Goal: Task Accomplishment & Management: Use online tool/utility

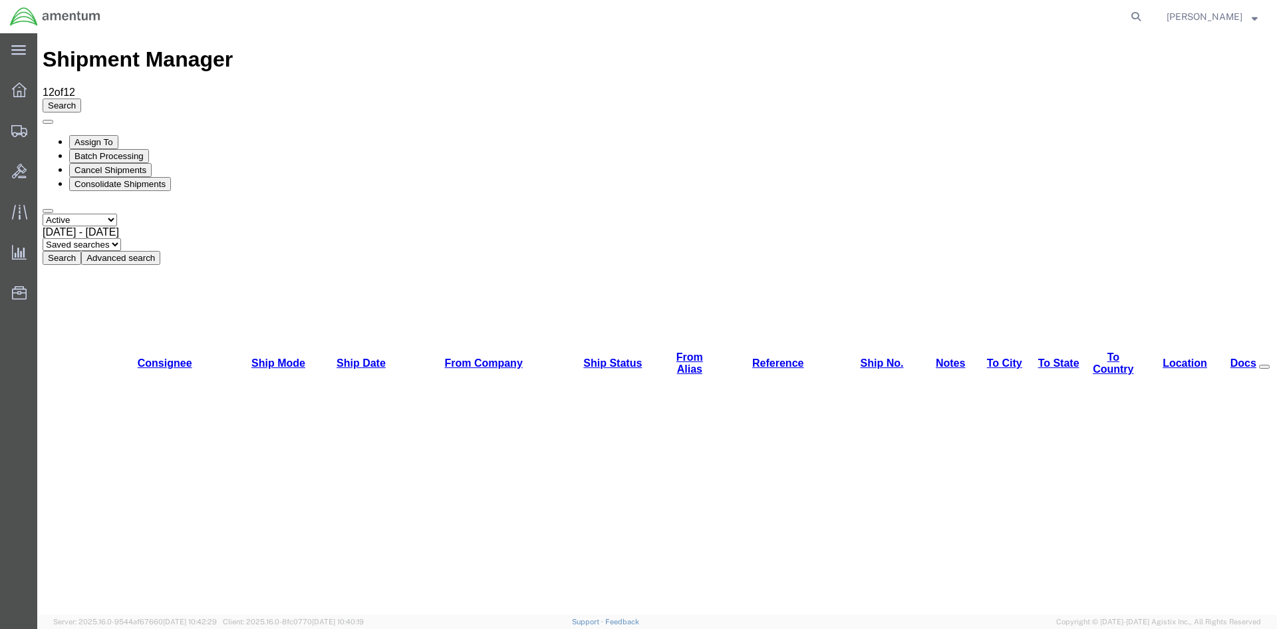
click at [81, 251] on button "Search" at bounding box center [62, 258] width 39 height 14
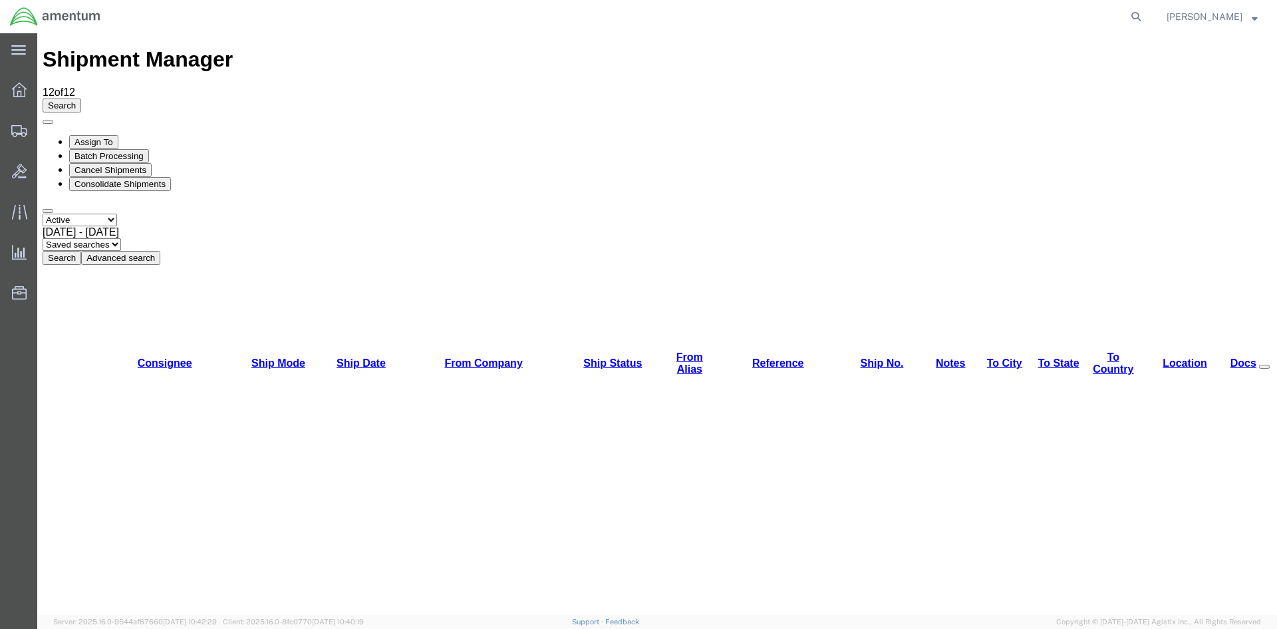
click at [81, 251] on button "Search" at bounding box center [62, 258] width 39 height 14
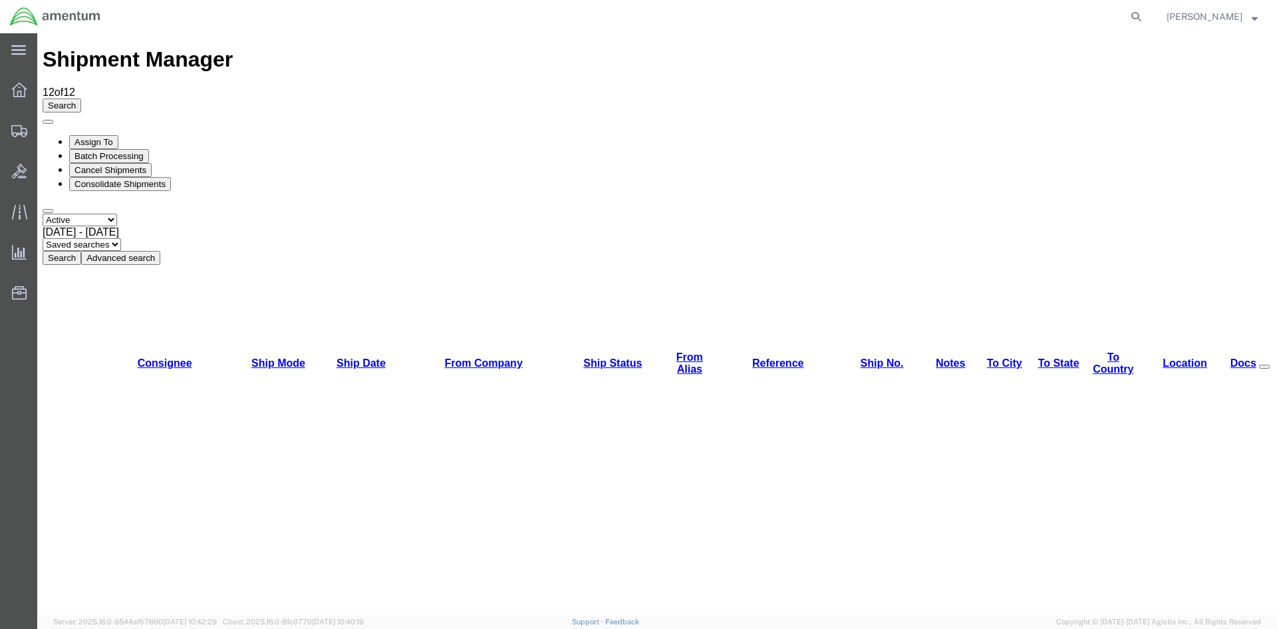
click at [81, 251] on button "Search" at bounding box center [62, 258] width 39 height 14
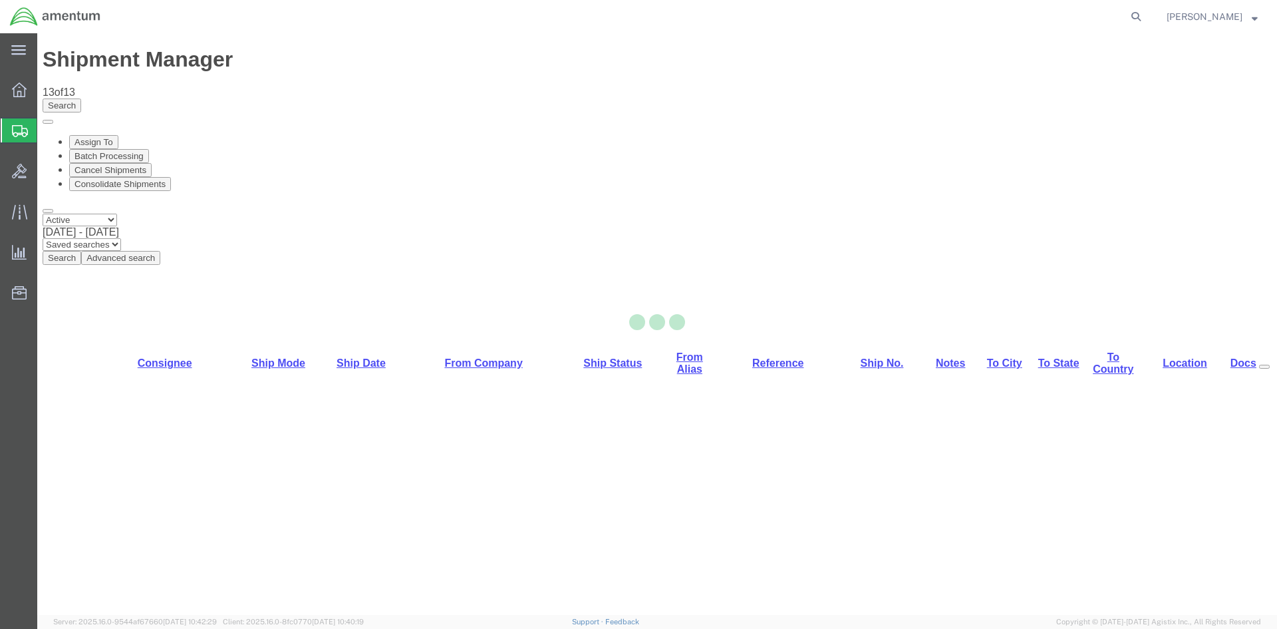
select select "42668"
select select "42677"
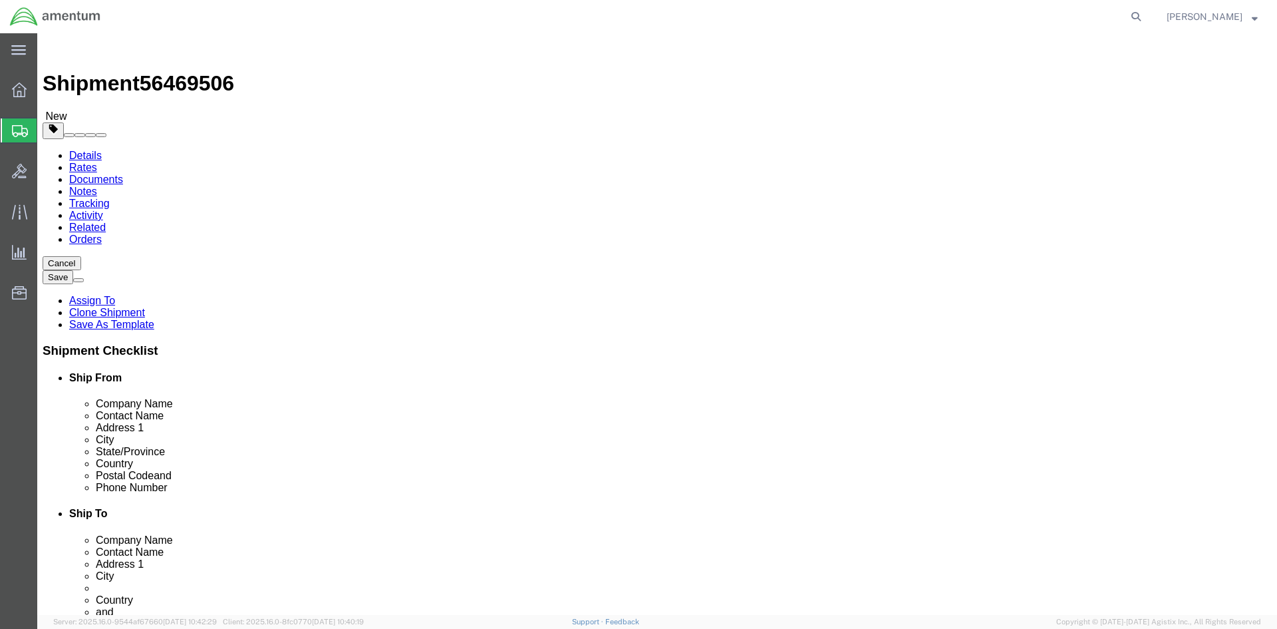
click icon
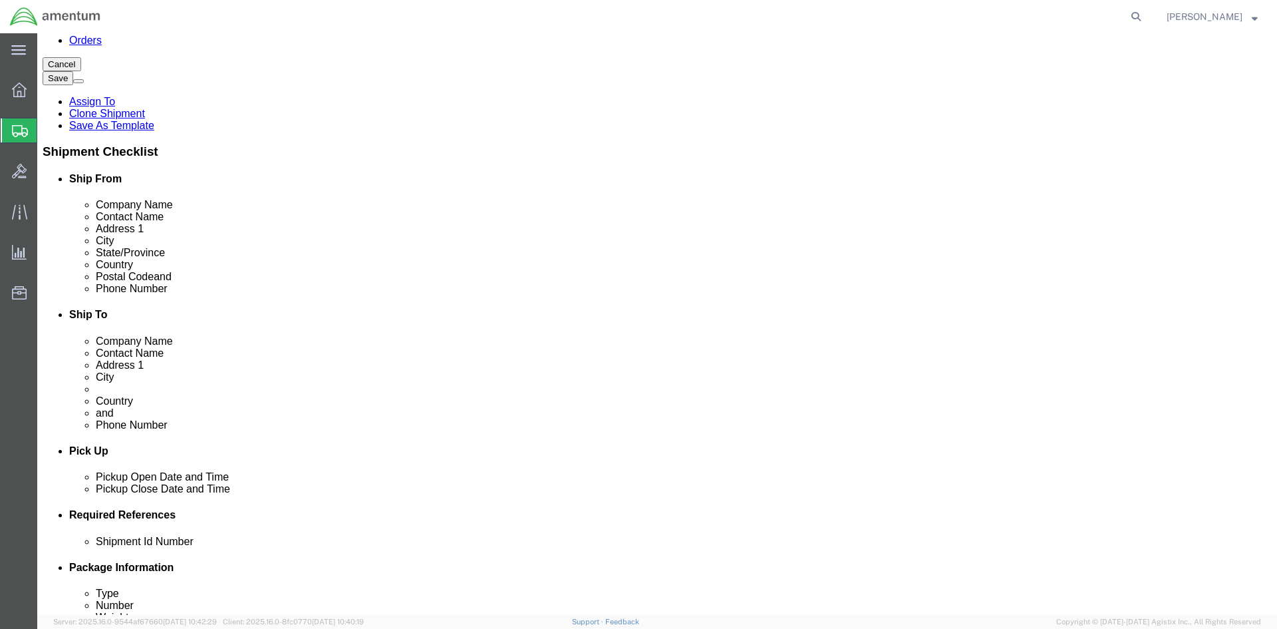
scroll to position [200, 0]
click button "Add"
drag, startPoint x: 688, startPoint y: 404, endPoint x: 695, endPoint y: 408, distance: 8.0
click select "Select EIN EORI TIN VAT Other"
select select "EORI"
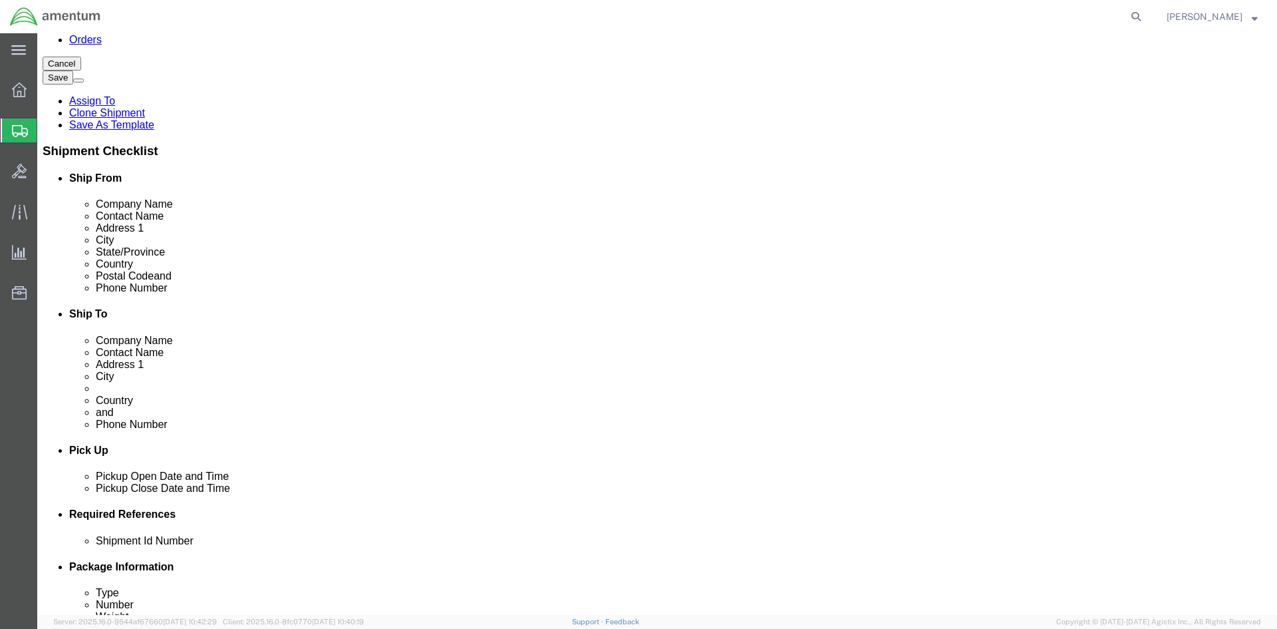
click select "Select EIN EORI TIN VAT Other"
click input "text"
type input "[US_VEHICLE_IDENTIFICATION_NUMBER]"
click link "Special Services"
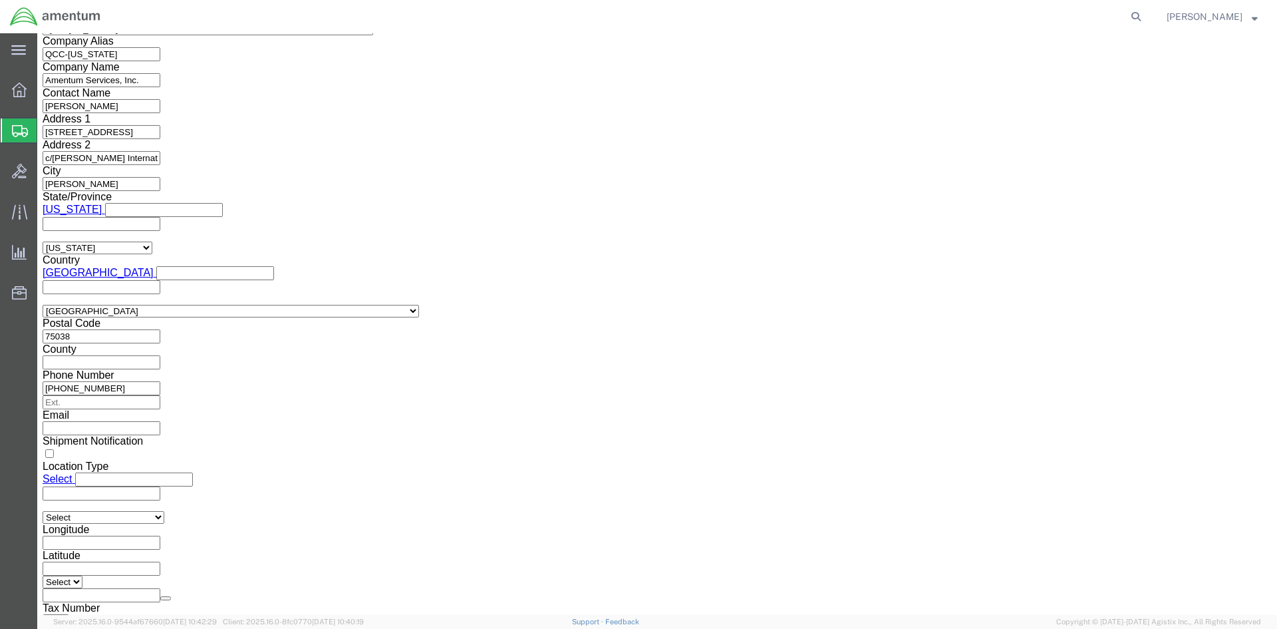
scroll to position [1064, 0]
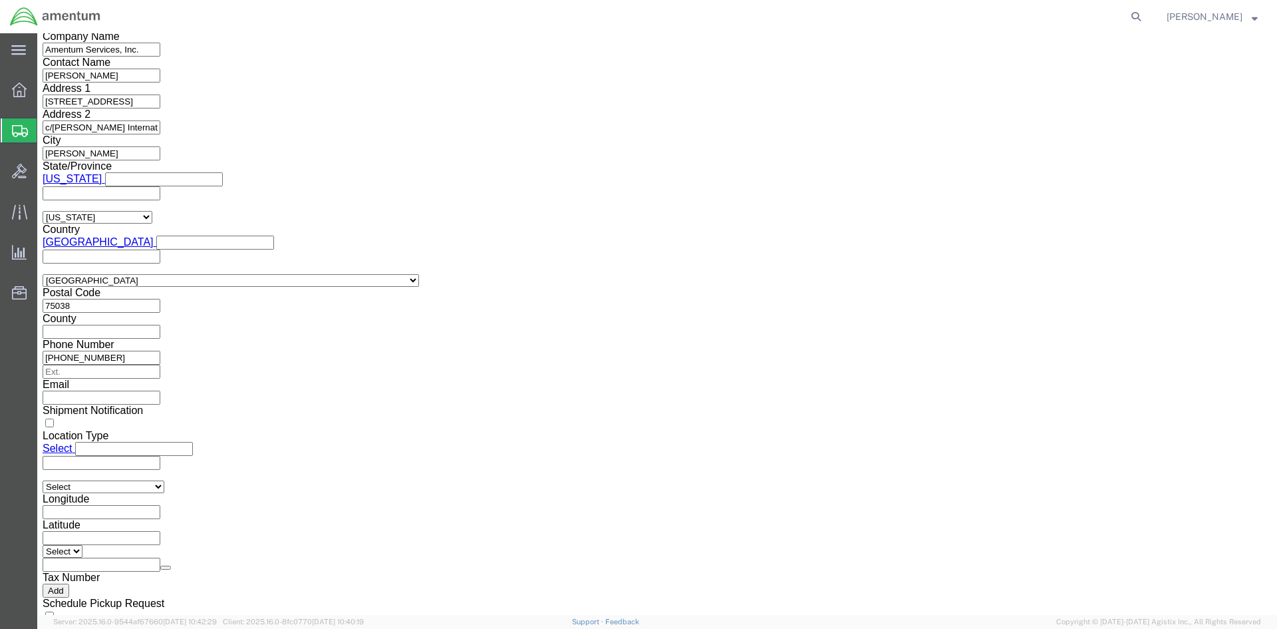
click select "Select ATF BIS DEA EPA FDA FTR ITAR OFAC Other (OPA)"
select select "FTR"
click select "Select ATF BIS DEA EPA FDA FTR ITAR OFAC Other (OPA)"
click select "Select 30.2(d)(2) 30.36 30.37(a) 30.37(f) 30.37(g) 30.37(h) 30.37(i) 30.37(j) 3…"
select select "30.37(a)"
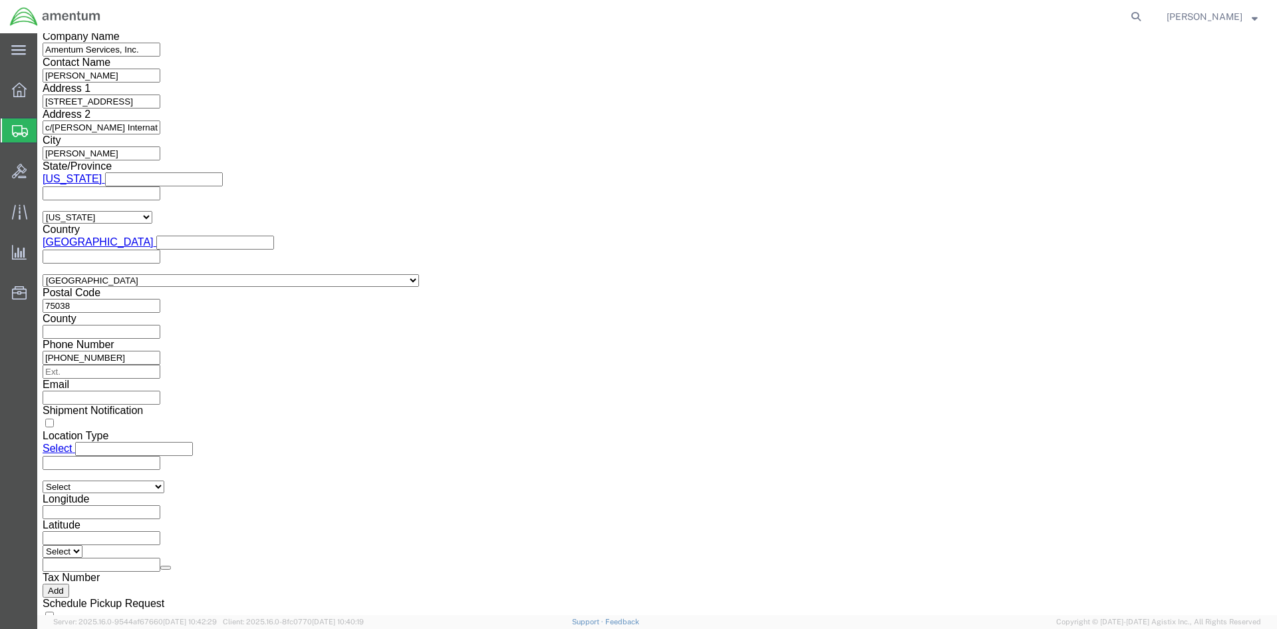
click select "Select 30.2(d)(2) 30.36 30.37(a) 30.37(f) 30.37(g) 30.37(h) 30.37(i) 30.37(j) 3…"
click select "Select AES-Direct EEI Carrier File EEI EEI Exempt"
select select "EXEM"
click select "Select AES-Direct EEI Carrier File EEI EEI Exempt"
drag, startPoint x: 701, startPoint y: 261, endPoint x: 649, endPoint y: 257, distance: 51.4
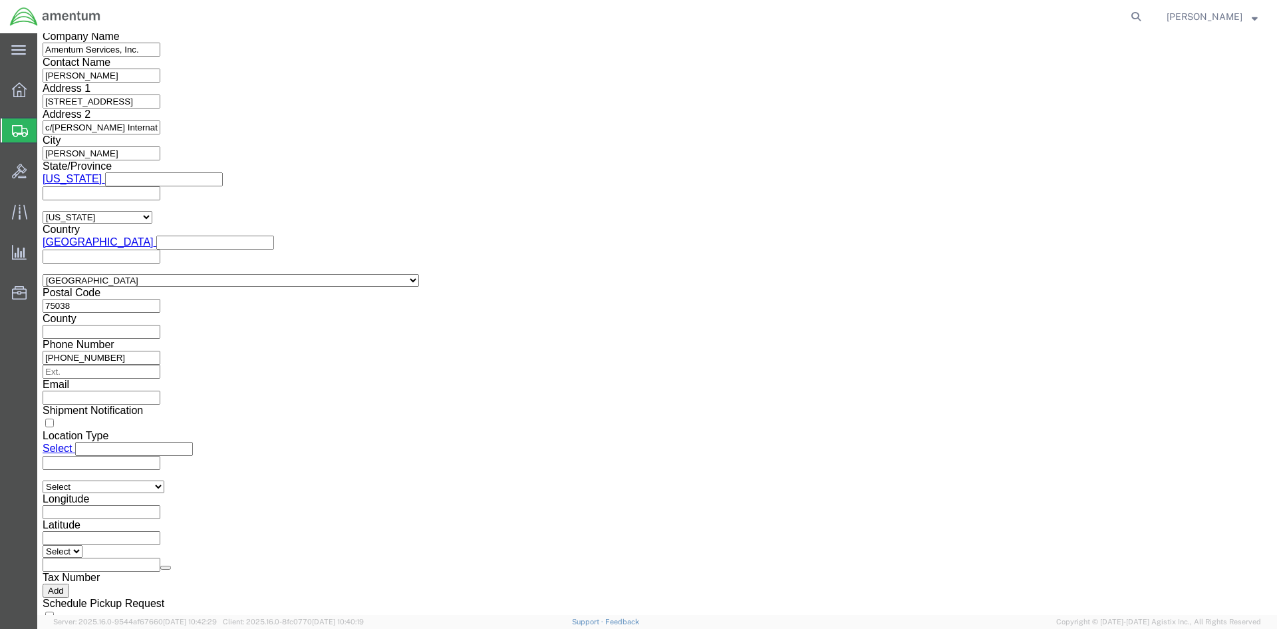
click div "30.37(A)"
click button "Rate Shipment"
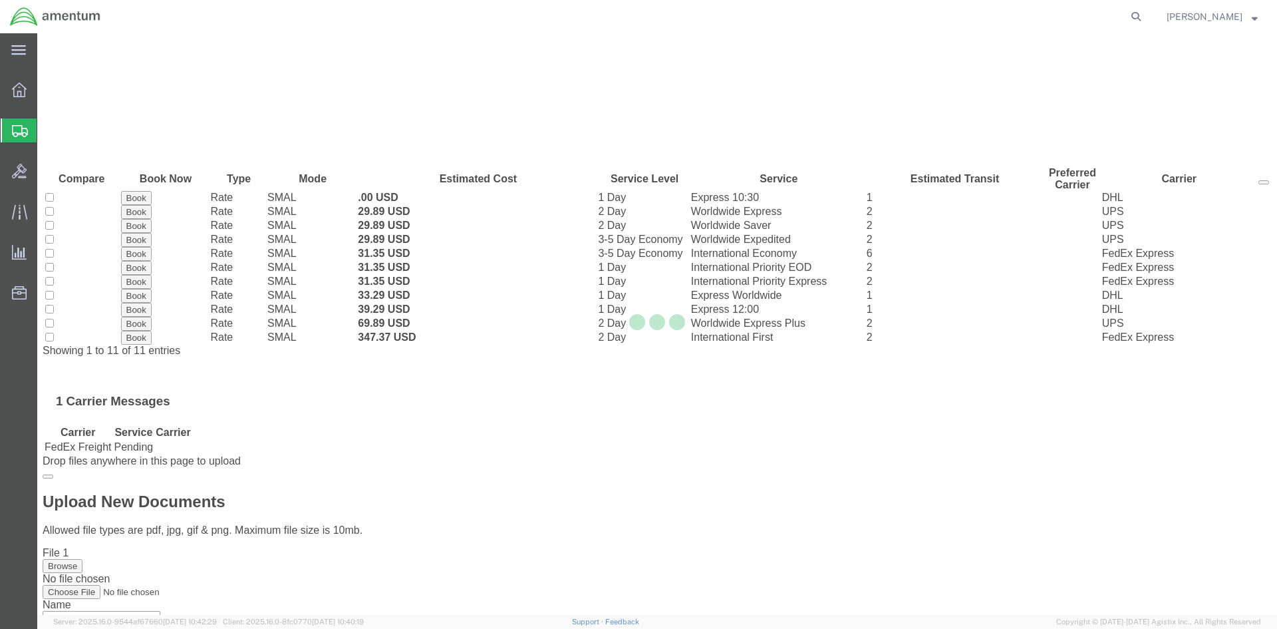
scroll to position [0, 0]
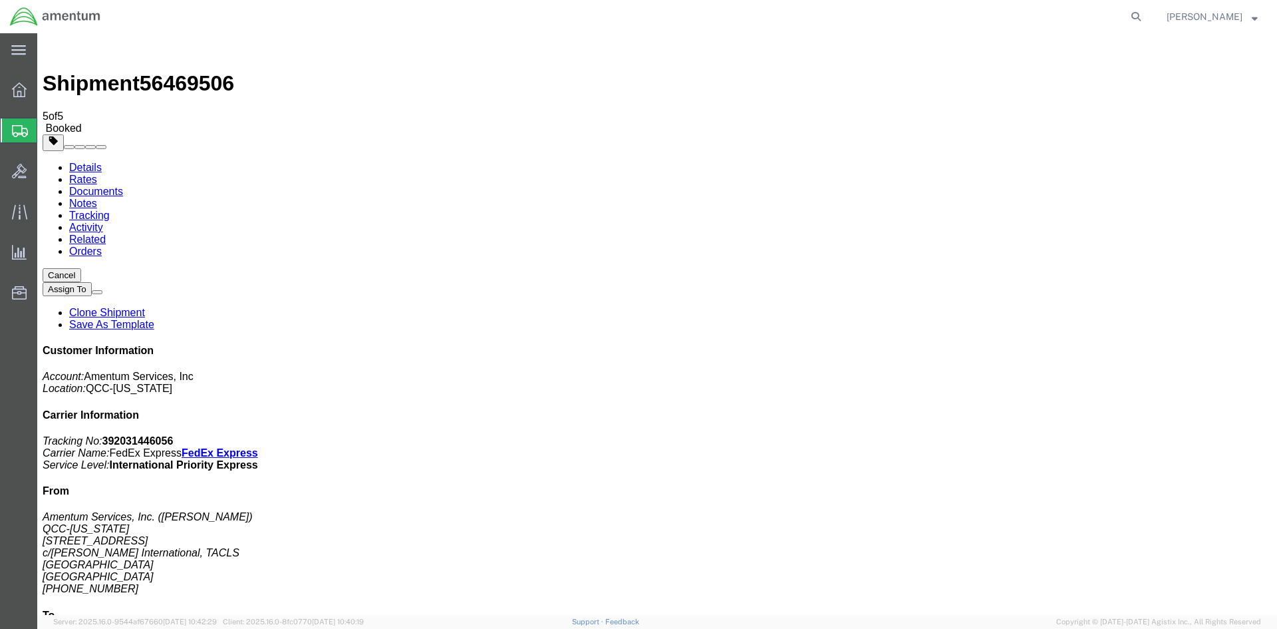
click at [46, 96] on span "Overview" at bounding box center [41, 90] width 9 height 27
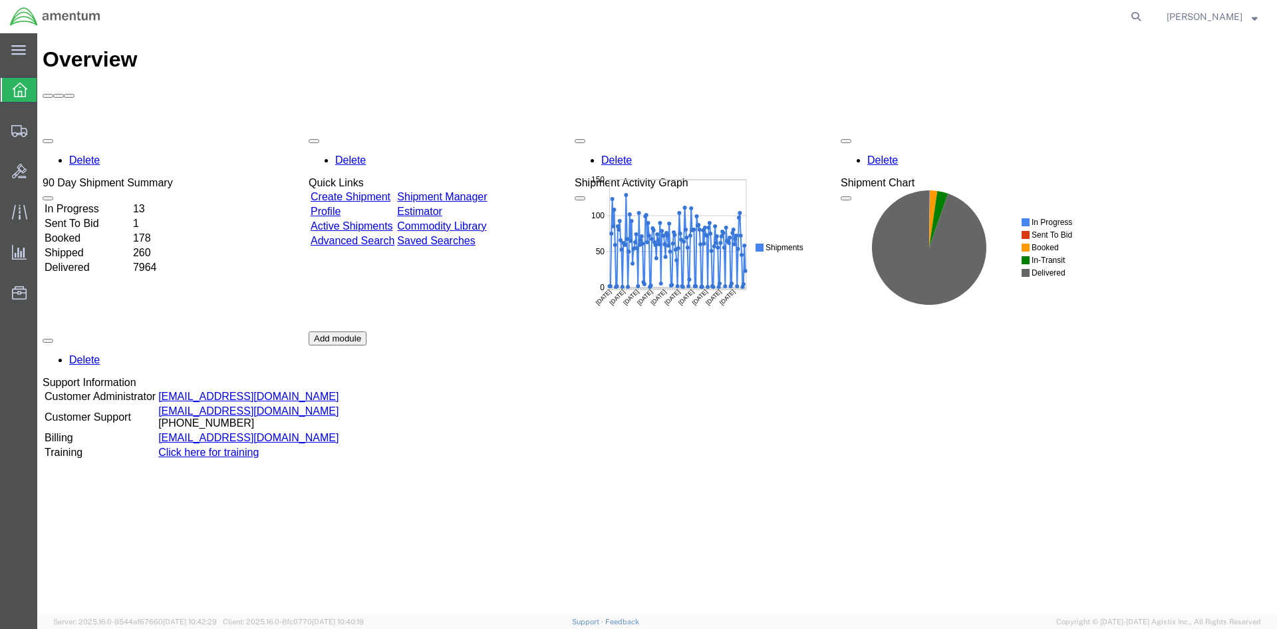
click at [487, 191] on link "Shipment Manager" at bounding box center [442, 196] width 90 height 11
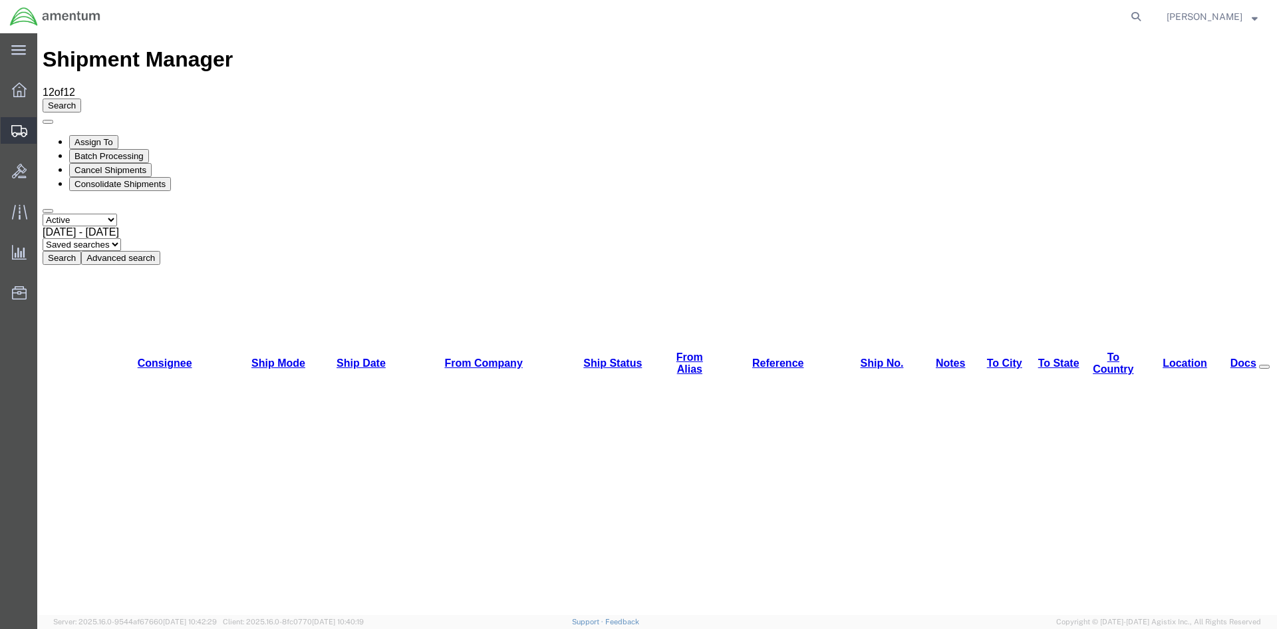
click at [0, 0] on span "Create Shipment" at bounding box center [0, 0] width 0 height 0
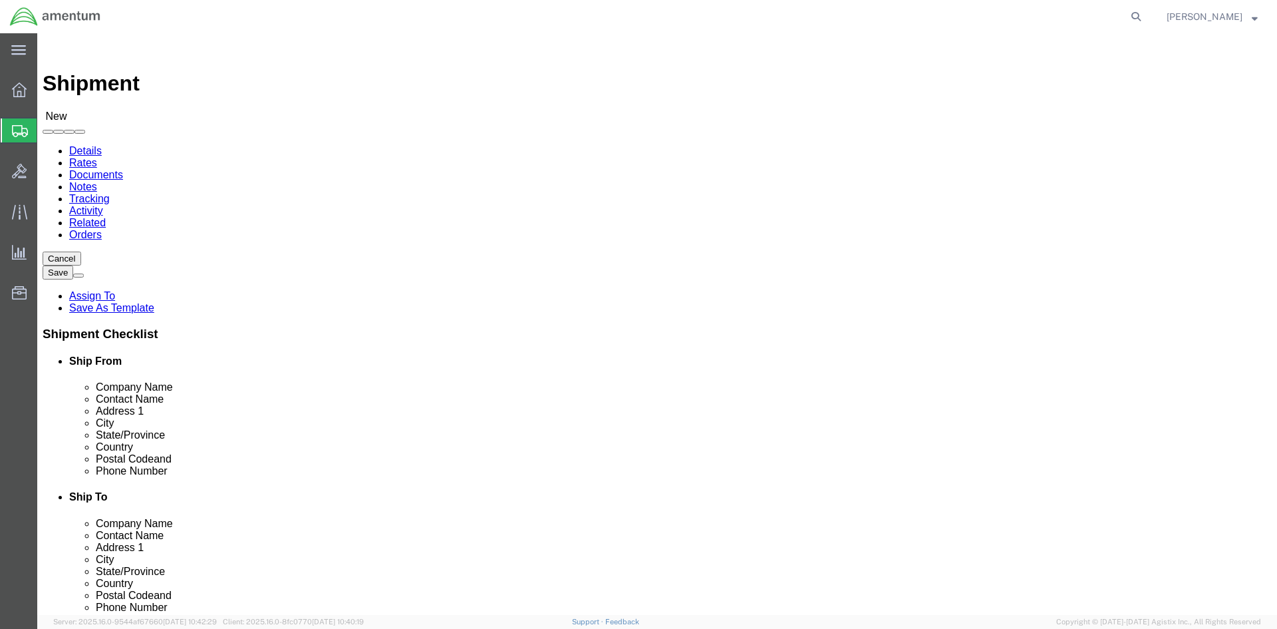
select select "MYPROFILE"
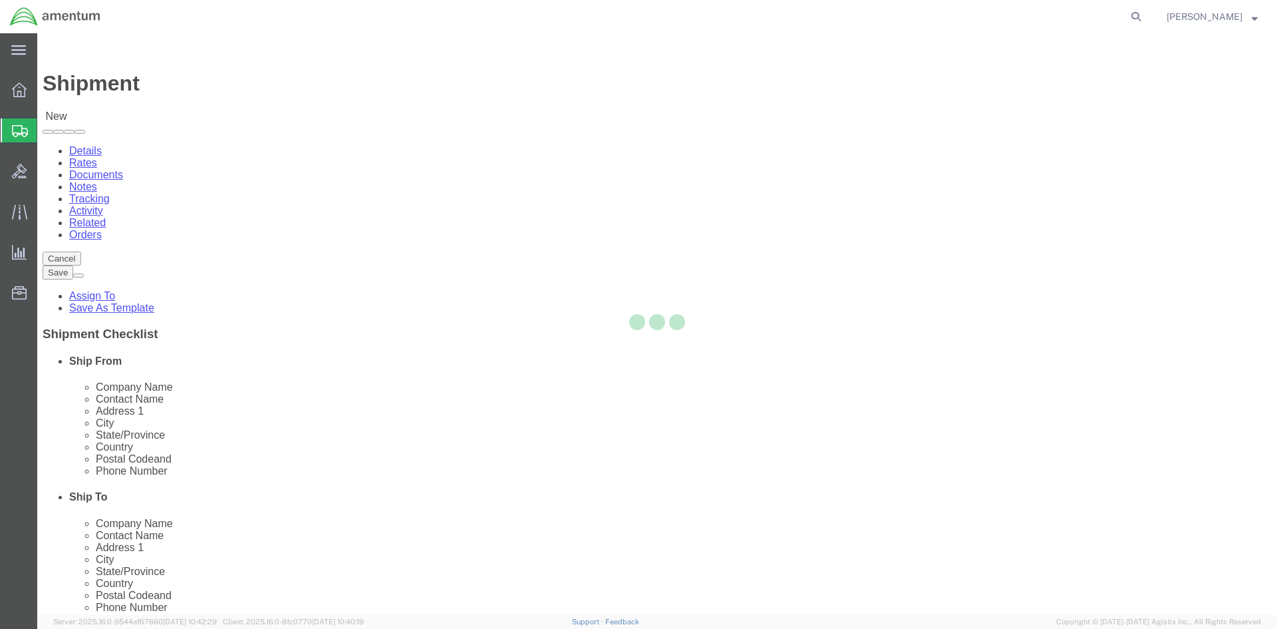
select select "[GEOGRAPHIC_DATA]"
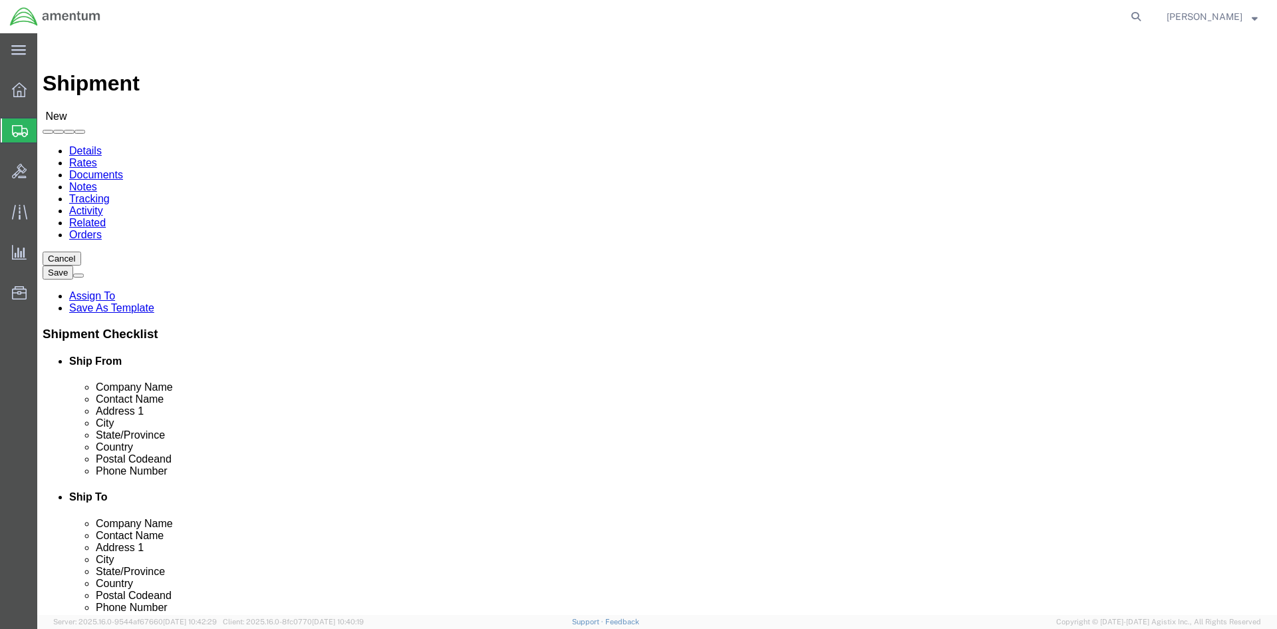
click input "text"
type input "f"
type input "FREEDOM"
click p "- FREEDOM AIR IND - ([PERSON_NAME]) [STREET_ADDRESS]"
select select "FL"
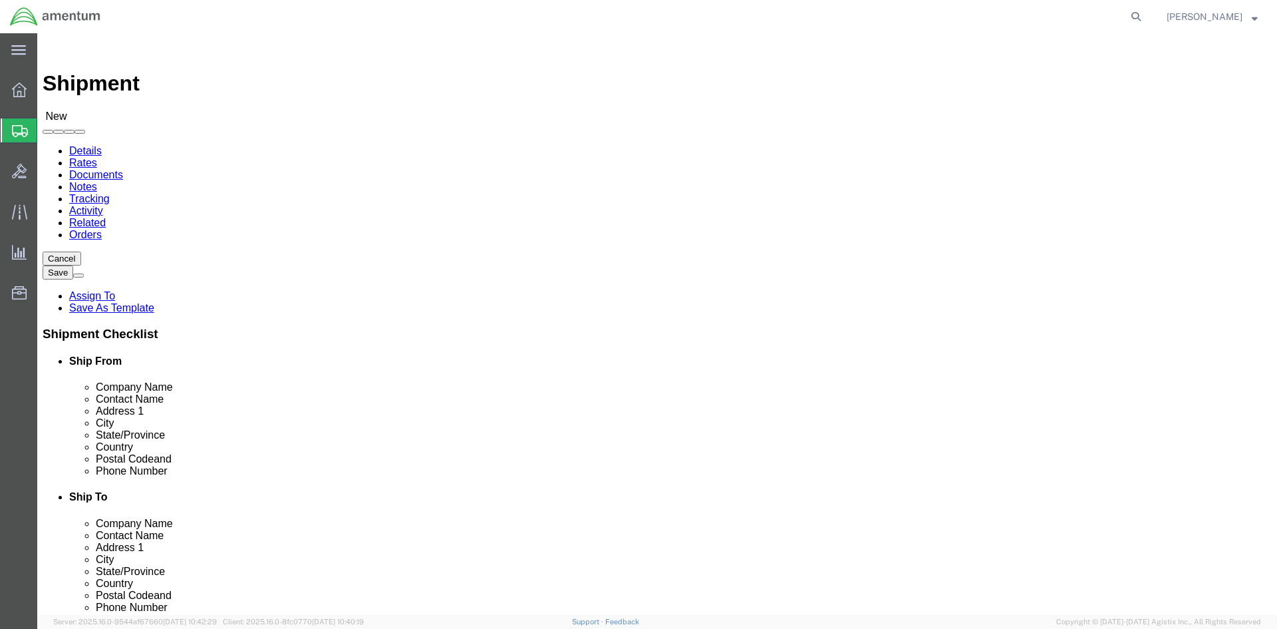
type input "FREEDOM AIR IND"
click input "text"
type input "SUITE #1"
click input "text"
type input "[PHONE_NUMBER]"
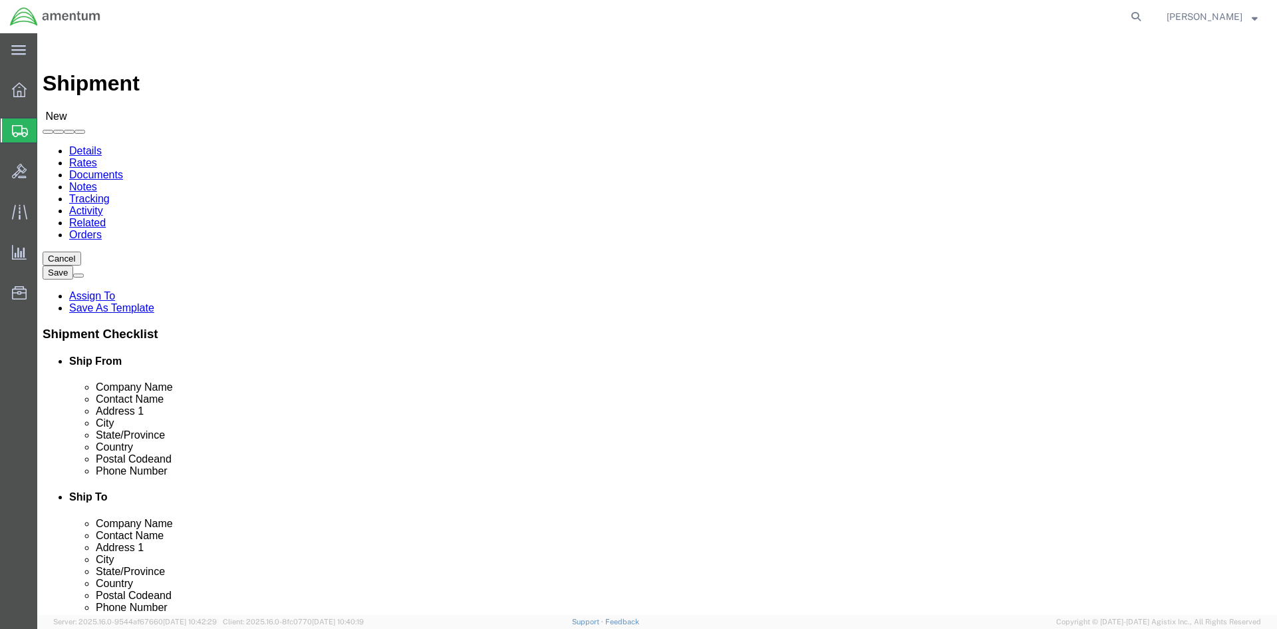
click link "Package Information"
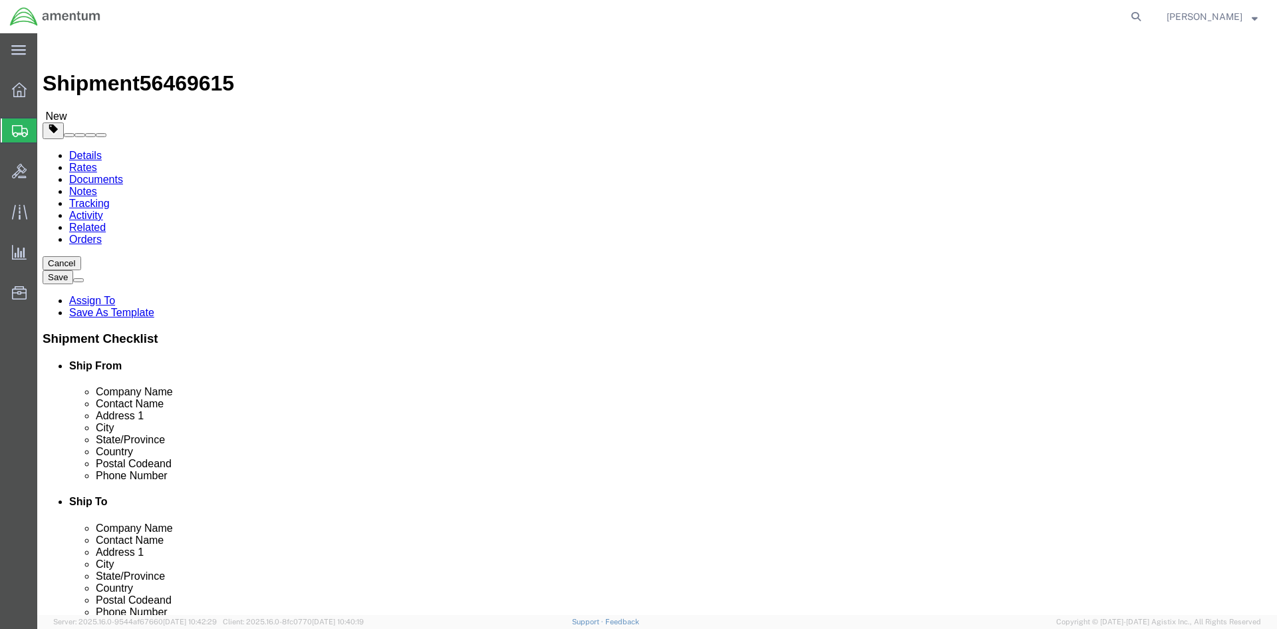
select select "CBOX"
click input "text"
type input "11"
type input "2"
type input "12"
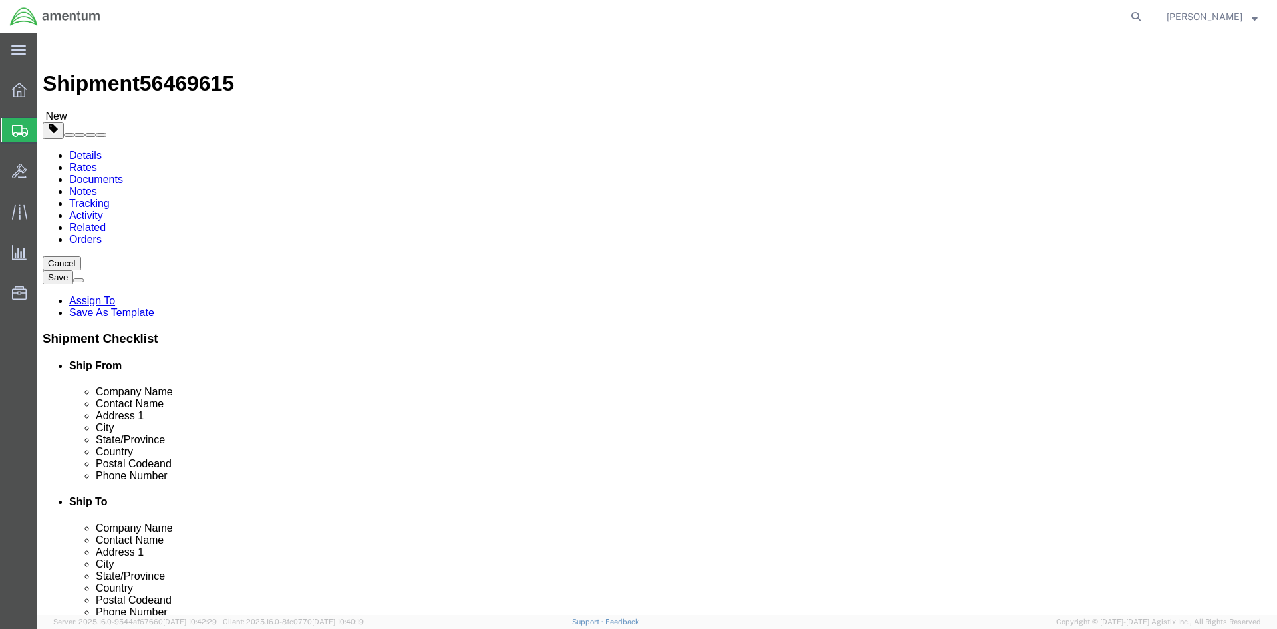
drag, startPoint x: 204, startPoint y: 309, endPoint x: 174, endPoint y: 309, distance: 30.6
click div "0.00 Select kgs lbs"
type input "2.0"
click span
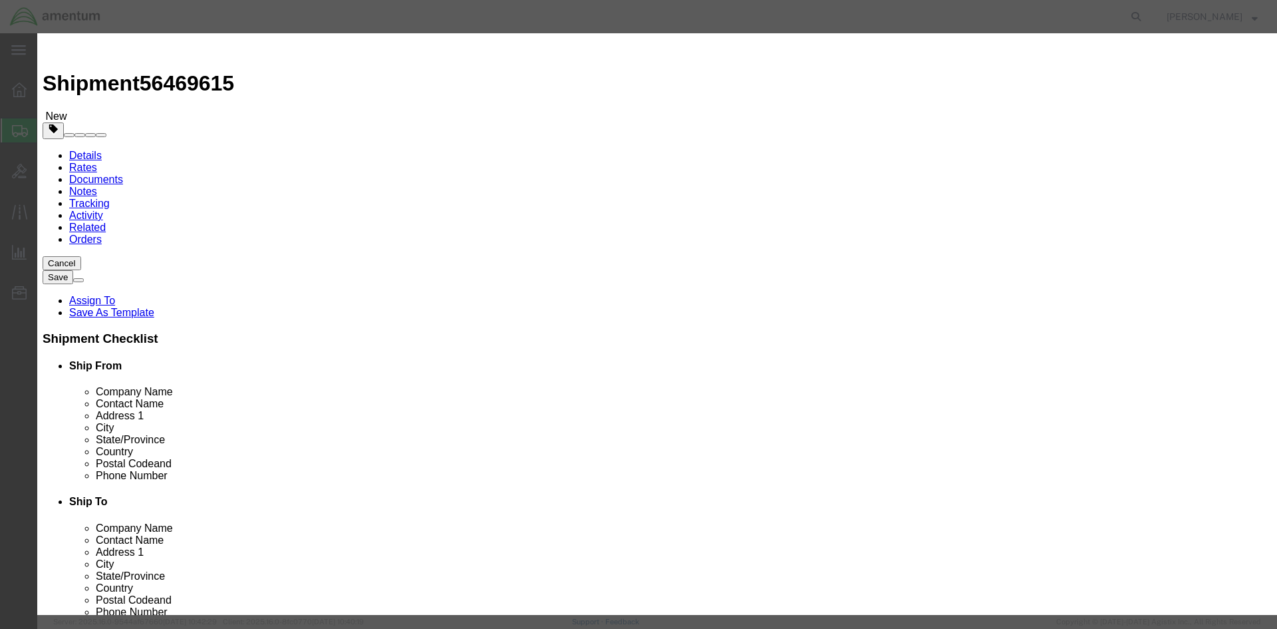
click input "text"
type input "UNION"
click h3 "Add content"
click input "0"
type input "4"
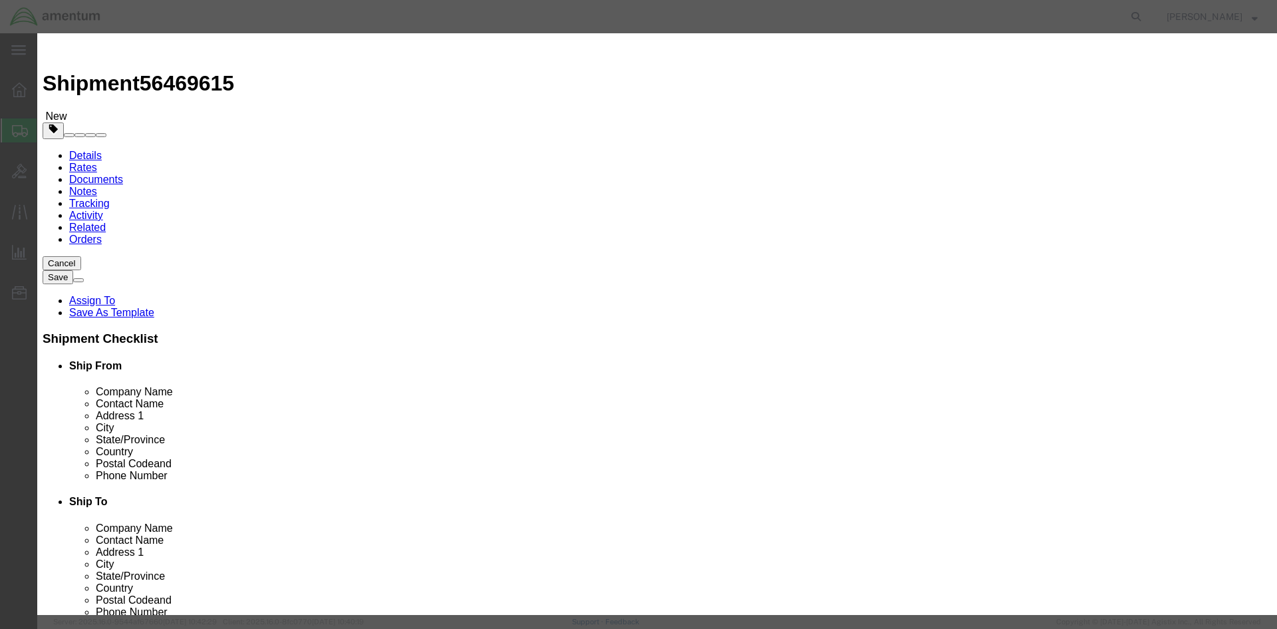
type input "3"
click input "text"
type input "1"
type input "225"
click input "text"
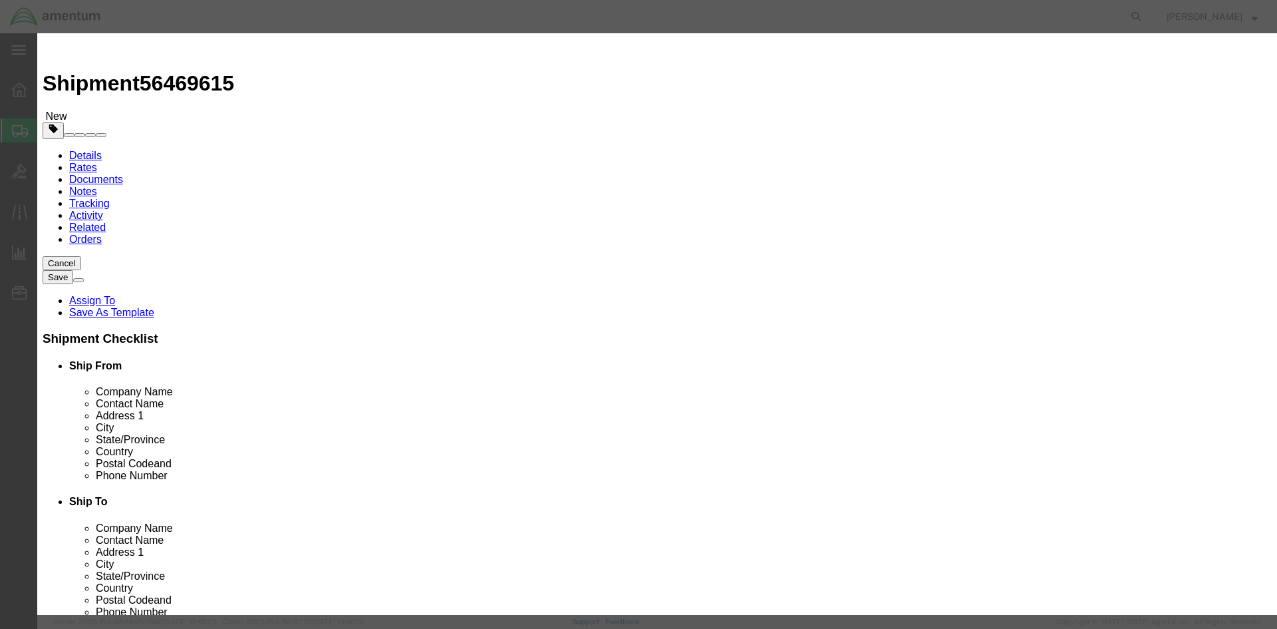
type input "CM3667-4"
click div "Product Name UNION UNION Pieces 3 Select Bag Barrels 100Board Feet Bottle Box B…"
click button "Save & Close"
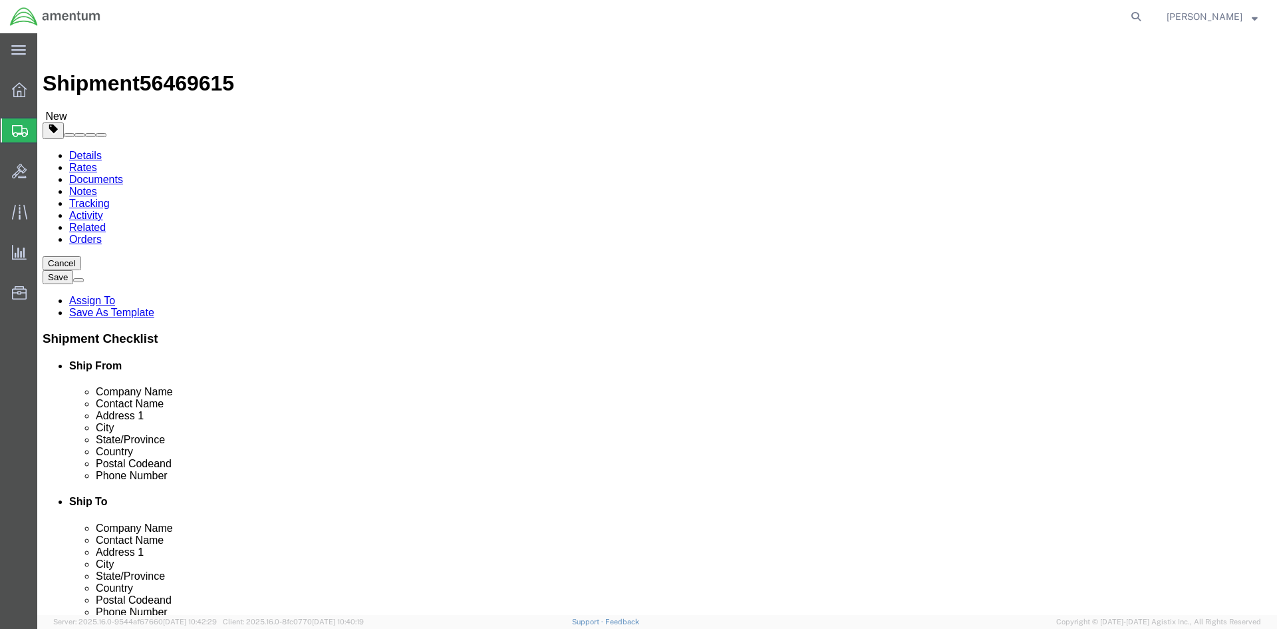
click button "Rate Shipment"
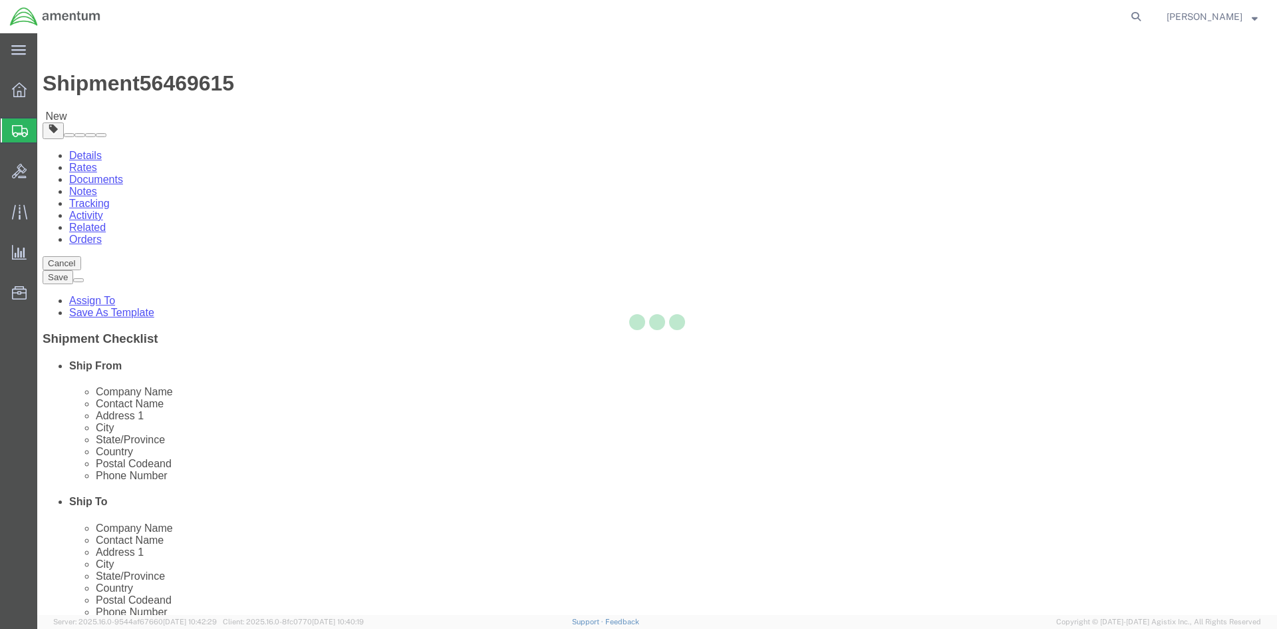
select select "42668"
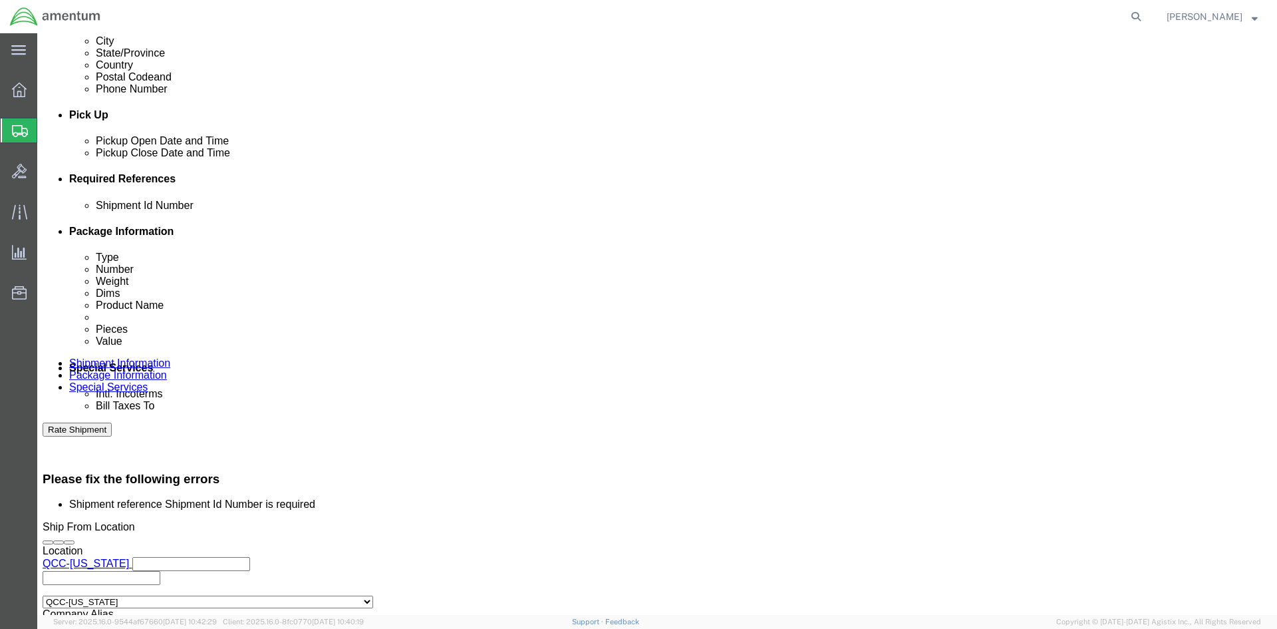
scroll to position [532, 0]
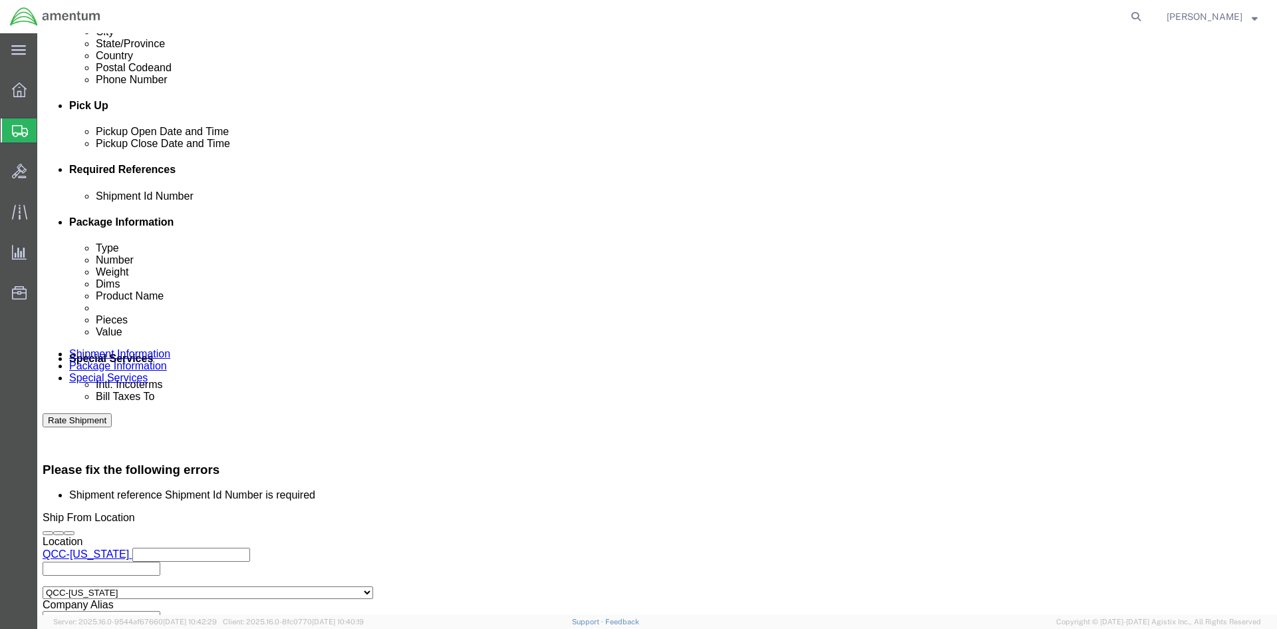
click input "text"
paste input "4857.0.1003.00.00.00.000.FRE"
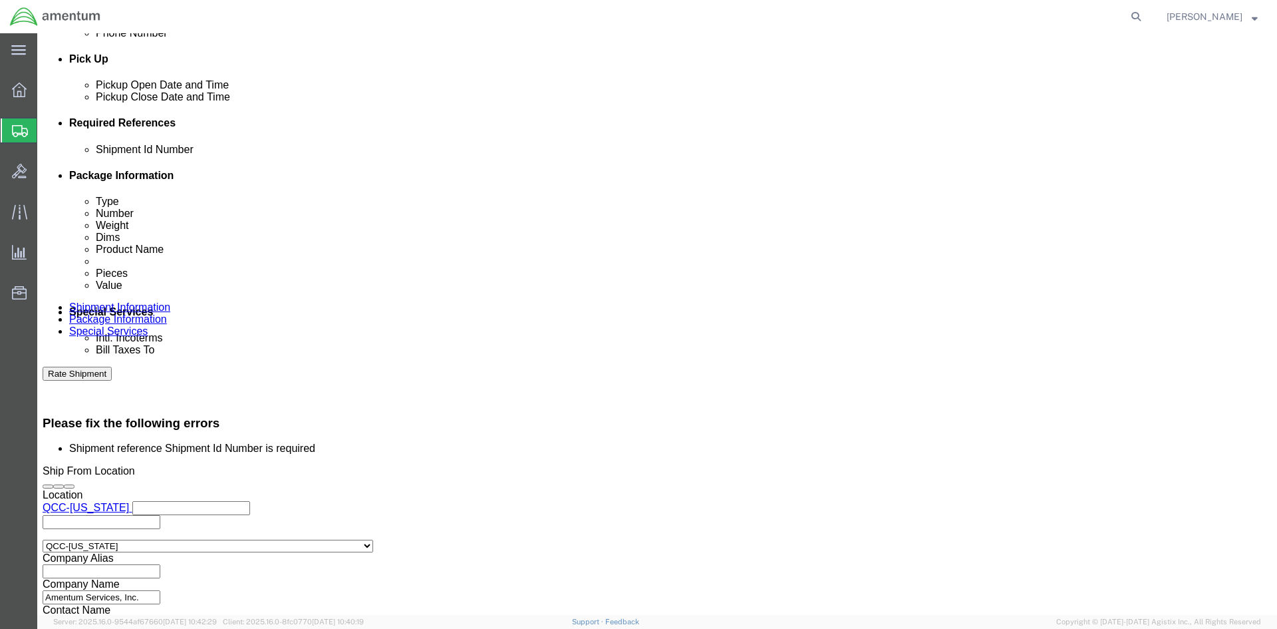
scroll to position [482, 0]
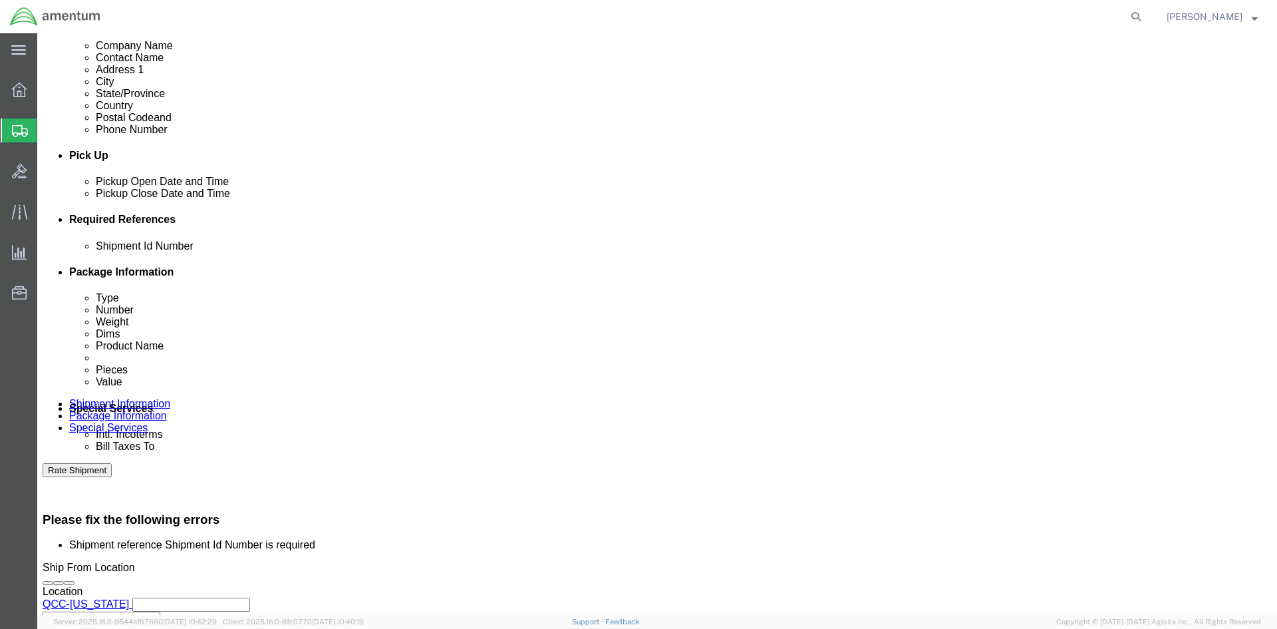
type input "4857.0.1003.00.00.00.000.FRE"
click link "Package Information"
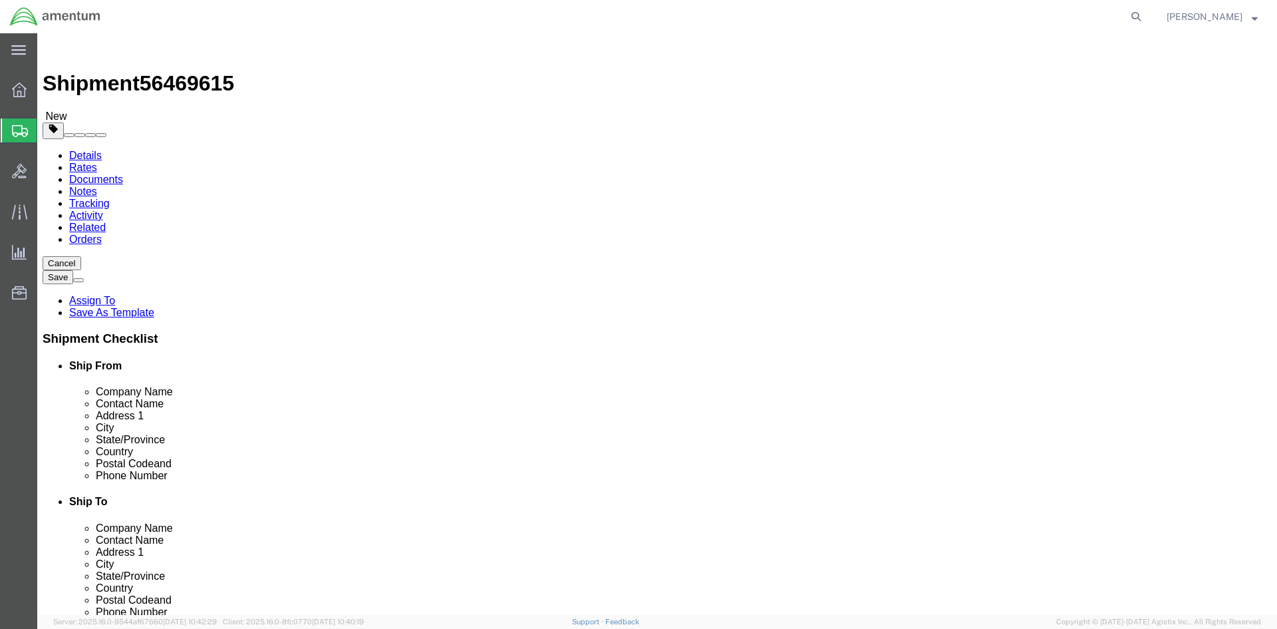
click link "Special Services"
click button "Rate Shipment"
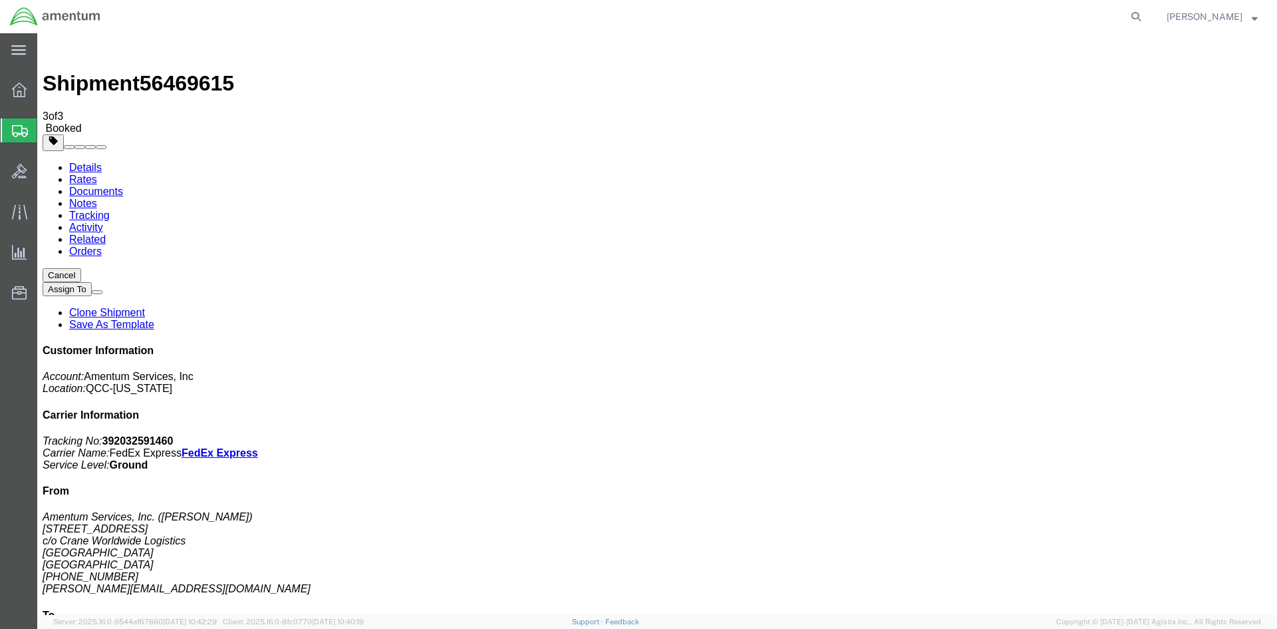
drag, startPoint x: 541, startPoint y: 236, endPoint x: 472, endPoint y: 238, distance: 69.2
copy td "392032591460"
click at [46, 100] on span "Overview" at bounding box center [41, 90] width 9 height 27
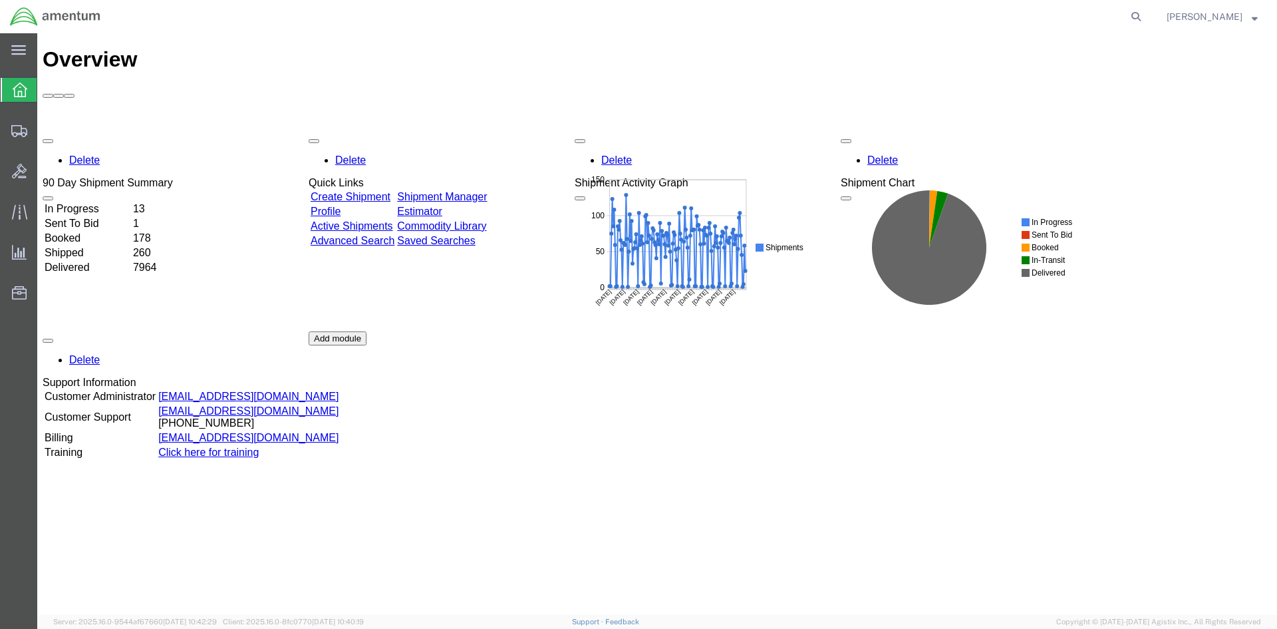
click at [466, 191] on link "Shipment Manager" at bounding box center [442, 196] width 90 height 11
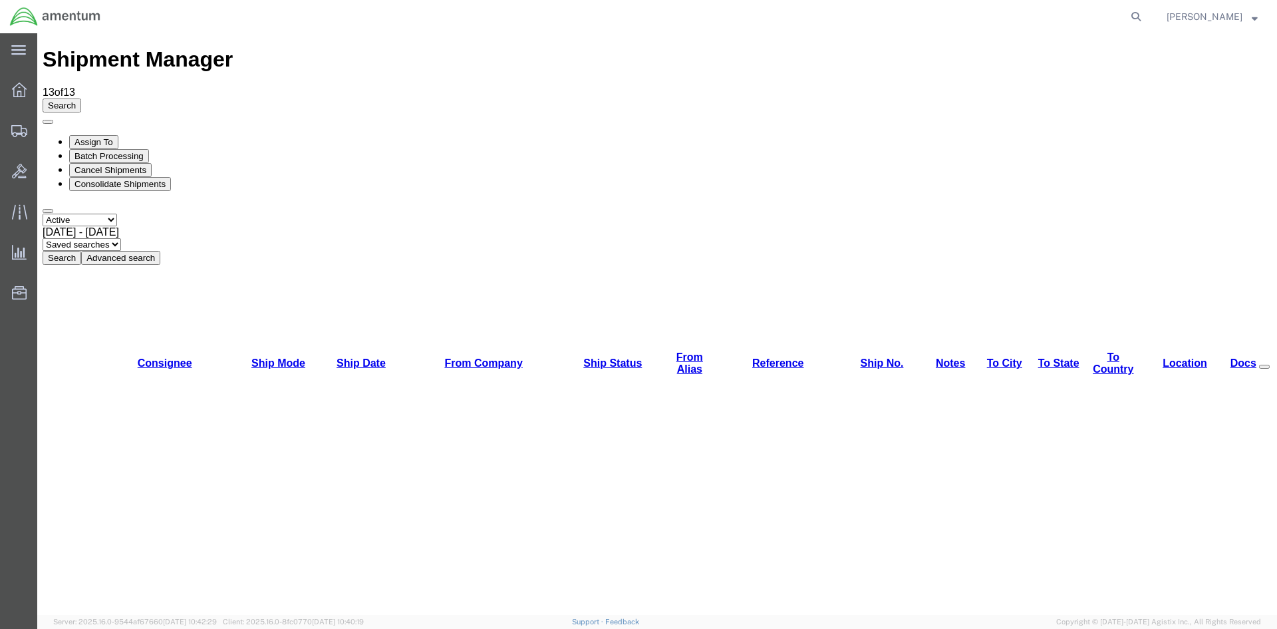
click at [81, 251] on button "Search" at bounding box center [62, 258] width 39 height 14
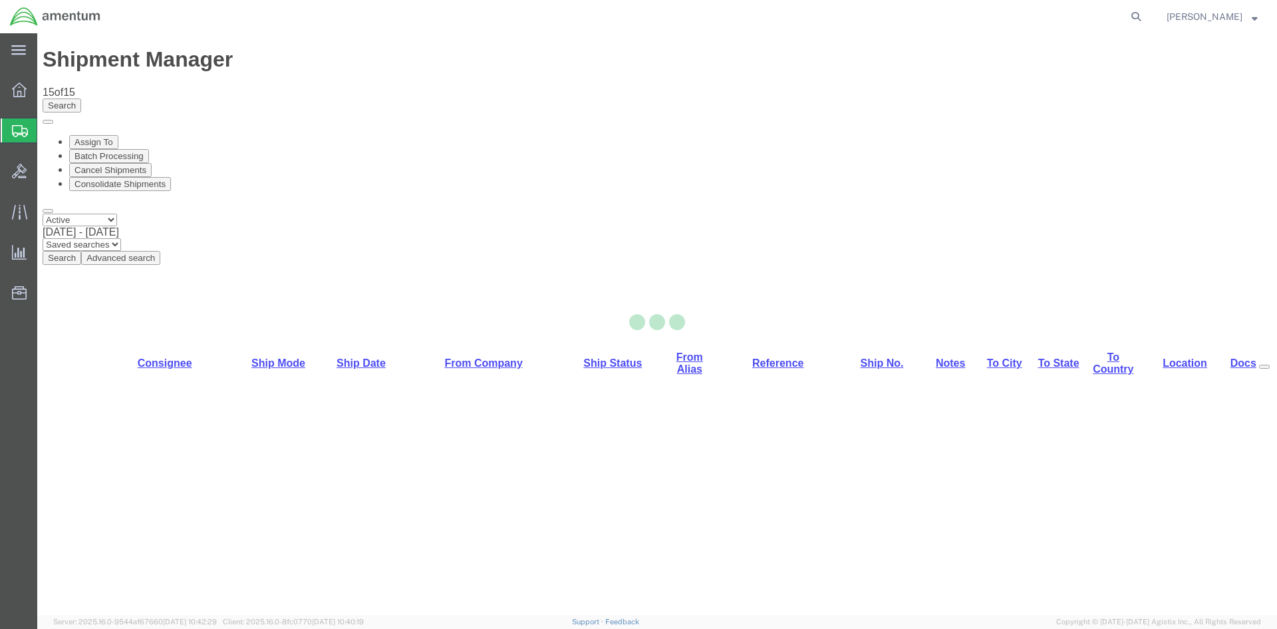
select select "42668"
select select "42749"
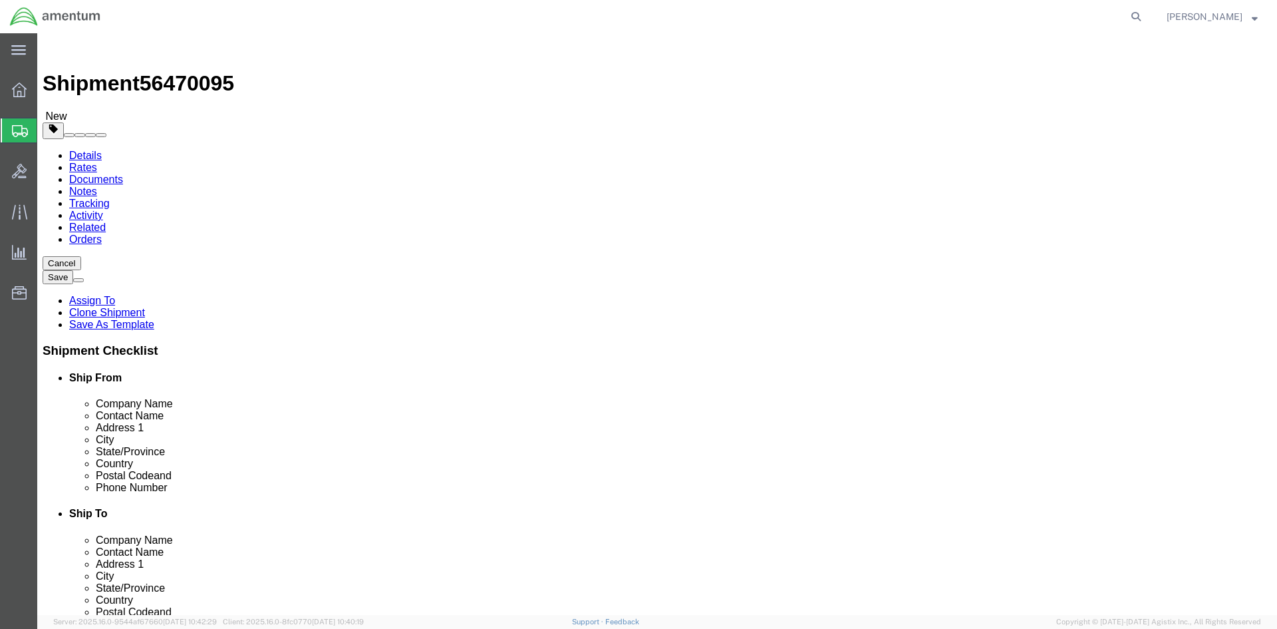
click button "Rate Shipment"
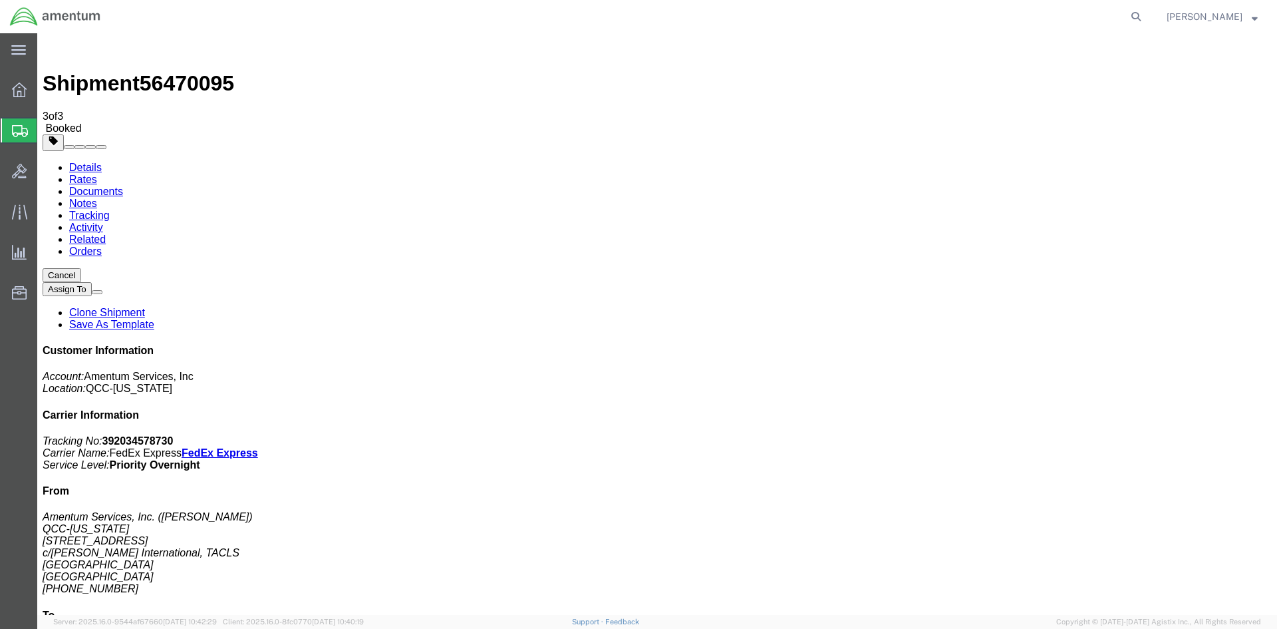
drag, startPoint x: 476, startPoint y: 237, endPoint x: 506, endPoint y: 235, distance: 30.1
drag, startPoint x: 472, startPoint y: 238, endPoint x: 535, endPoint y: 234, distance: 62.7
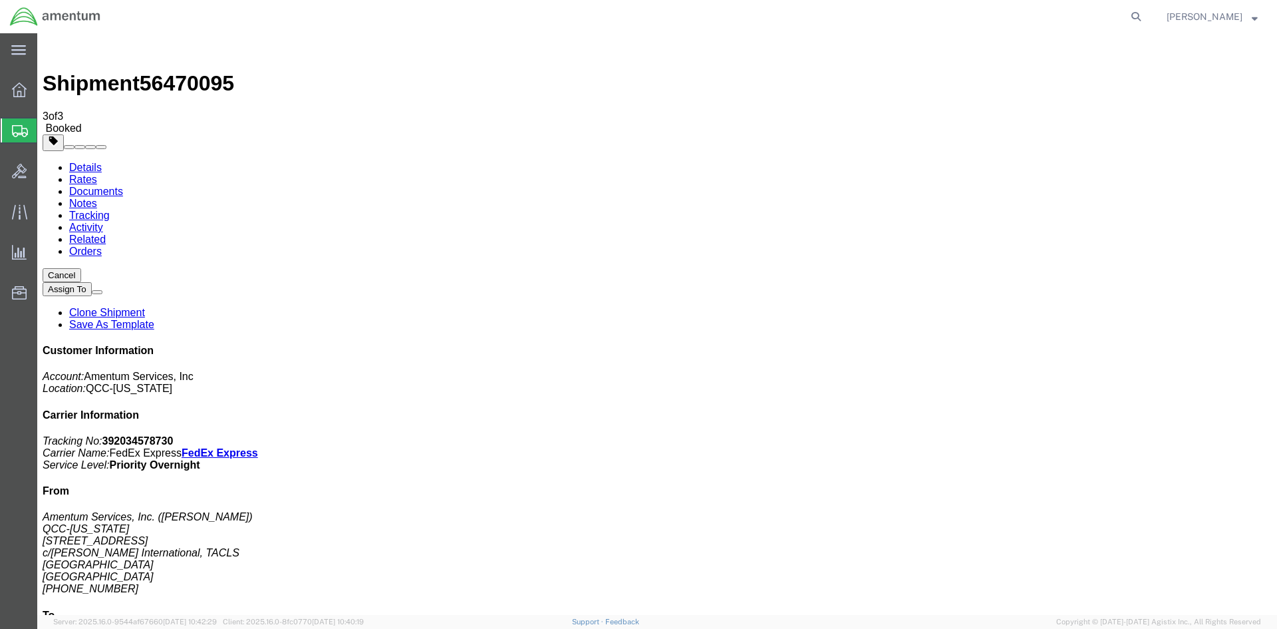
copy td "392034578730"
drag, startPoint x: 557, startPoint y: 238, endPoint x: 45, endPoint y: 294, distance: 514.6
click at [46, 90] on span "Overview" at bounding box center [41, 90] width 9 height 27
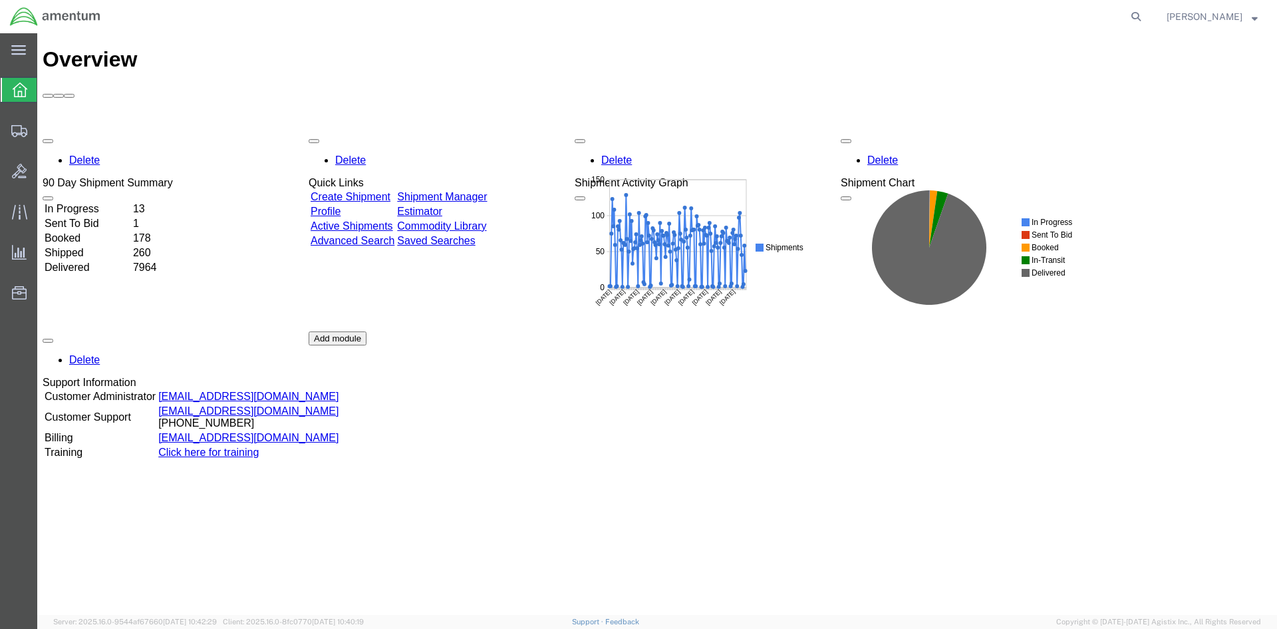
click at [487, 191] on link "Shipment Manager" at bounding box center [442, 196] width 90 height 11
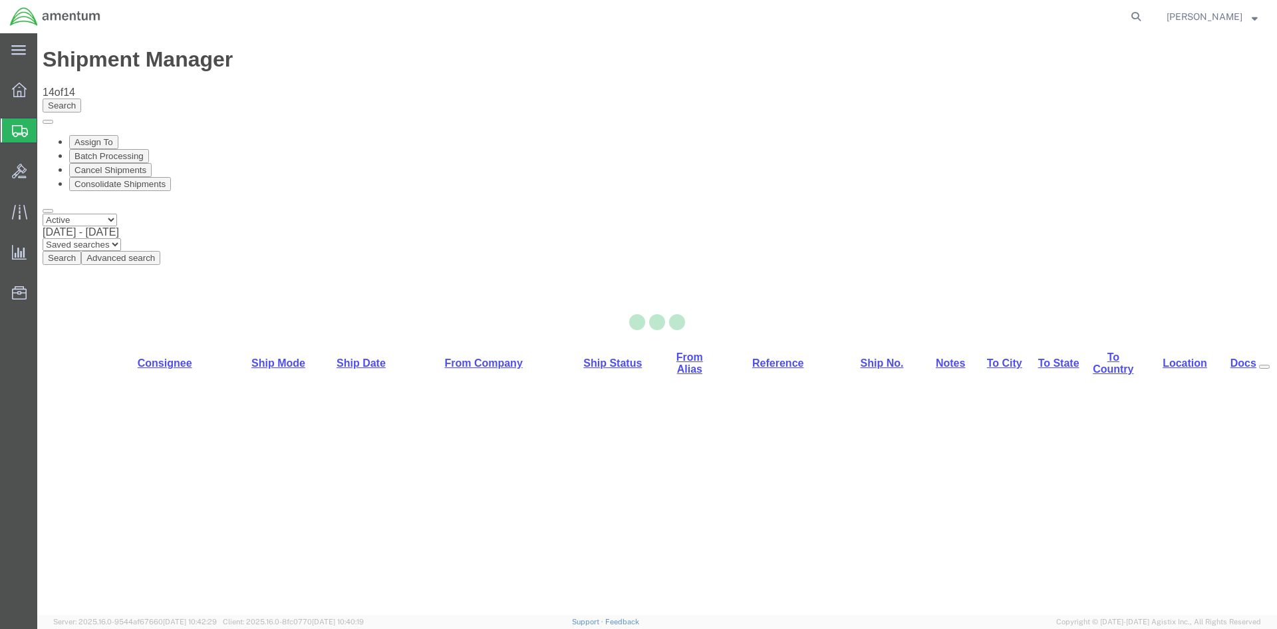
select select "42668"
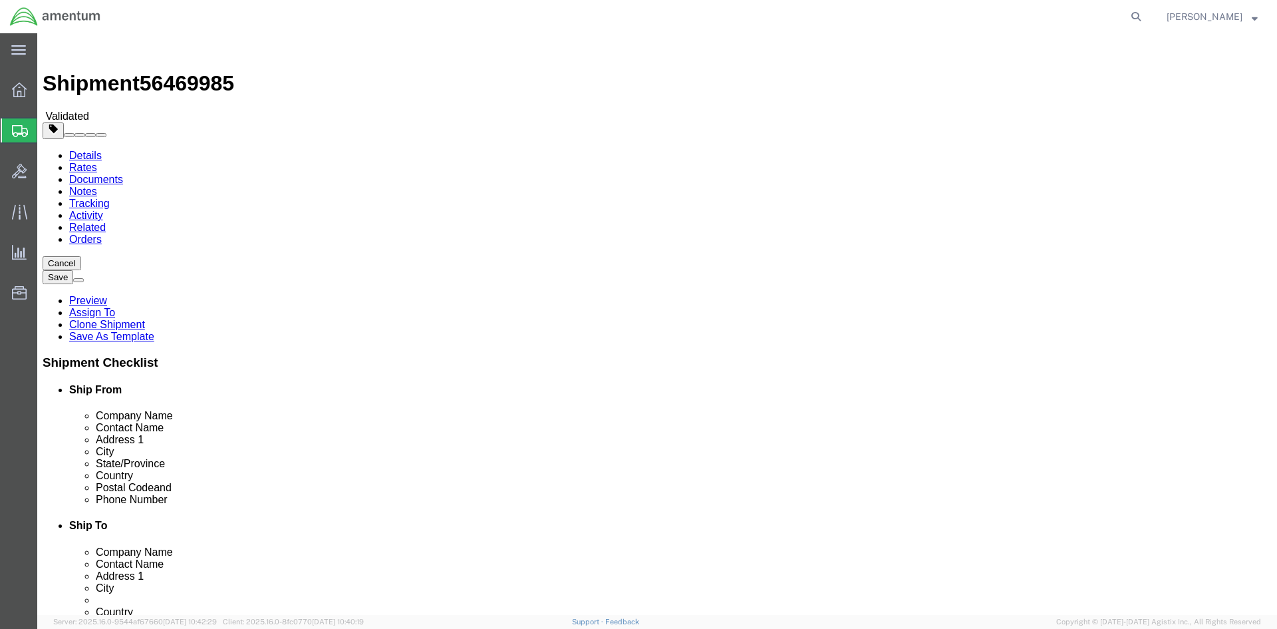
click button "Rate Shipment"
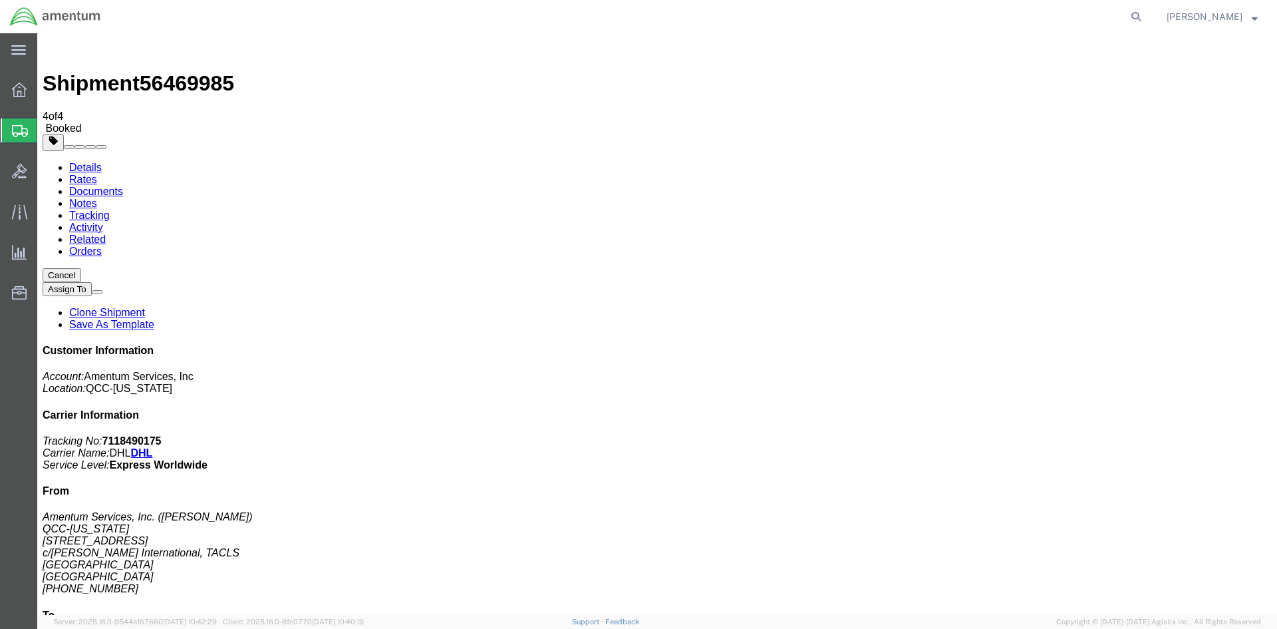
drag, startPoint x: 554, startPoint y: 262, endPoint x: 38, endPoint y: 317, distance: 519.1
click at [46, 94] on span "Overview" at bounding box center [41, 90] width 9 height 27
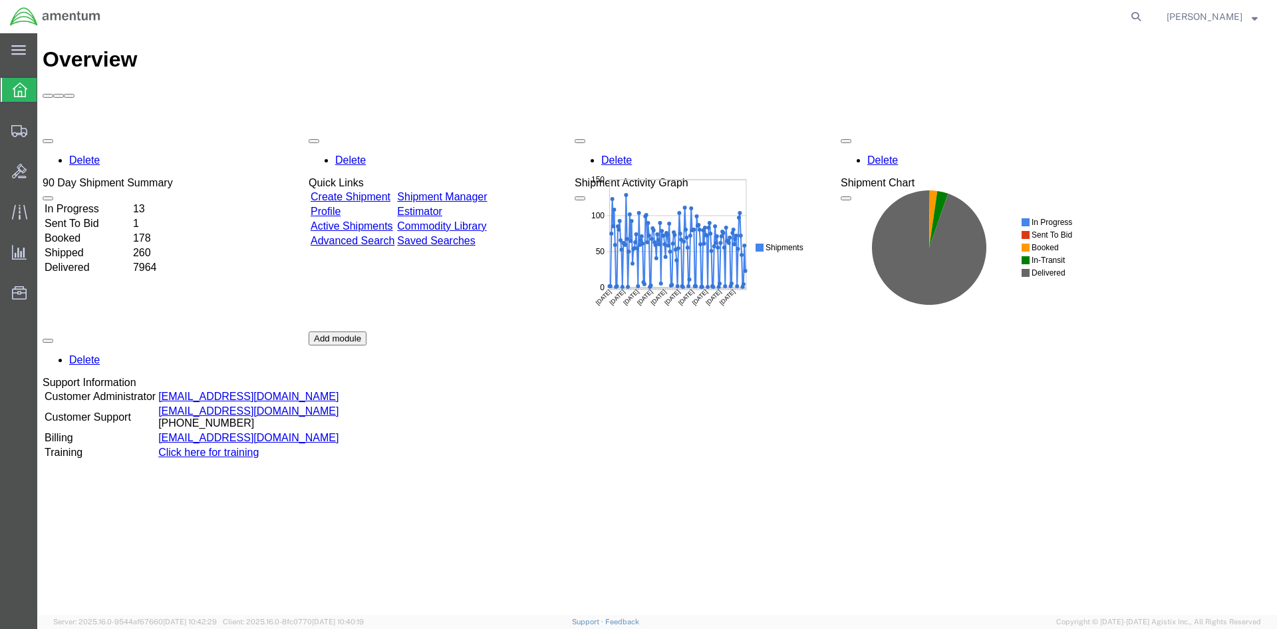
click at [472, 132] on div "Delete 90 Day Shipment Summary In Progress 13 Sent To Bid 1 Booked 178 Shipped …" at bounding box center [657, 331] width 1229 height 399
click at [487, 191] on link "Shipment Manager" at bounding box center [442, 196] width 90 height 11
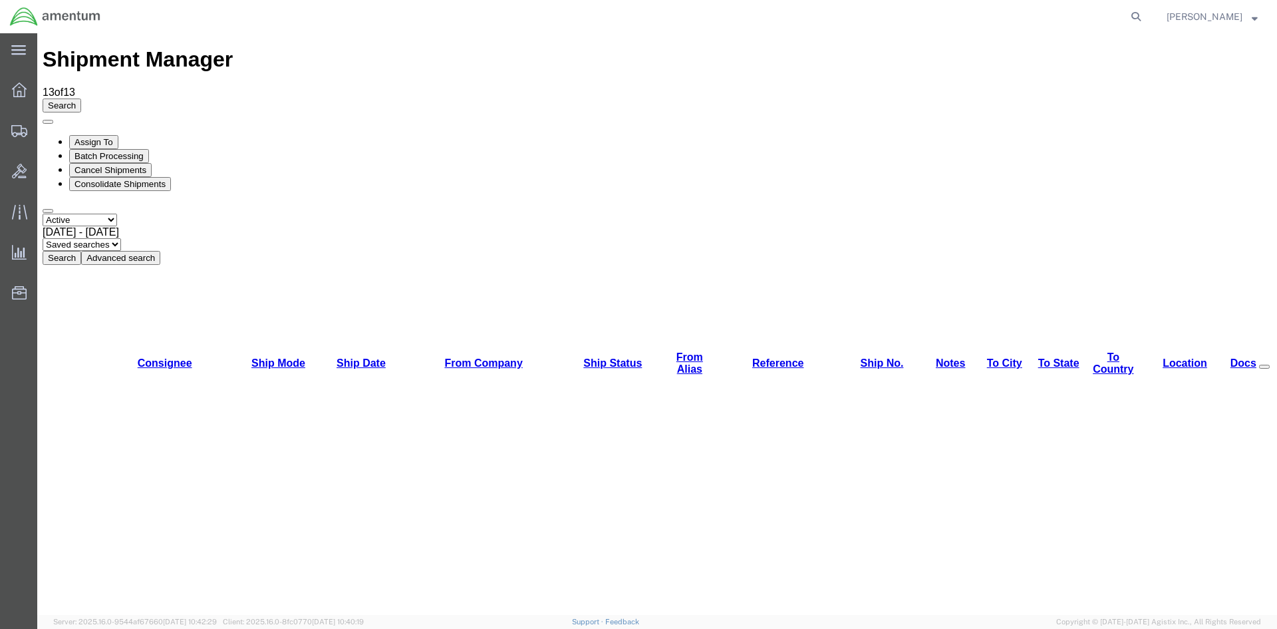
click at [81, 251] on button "Search" at bounding box center [62, 258] width 39 height 14
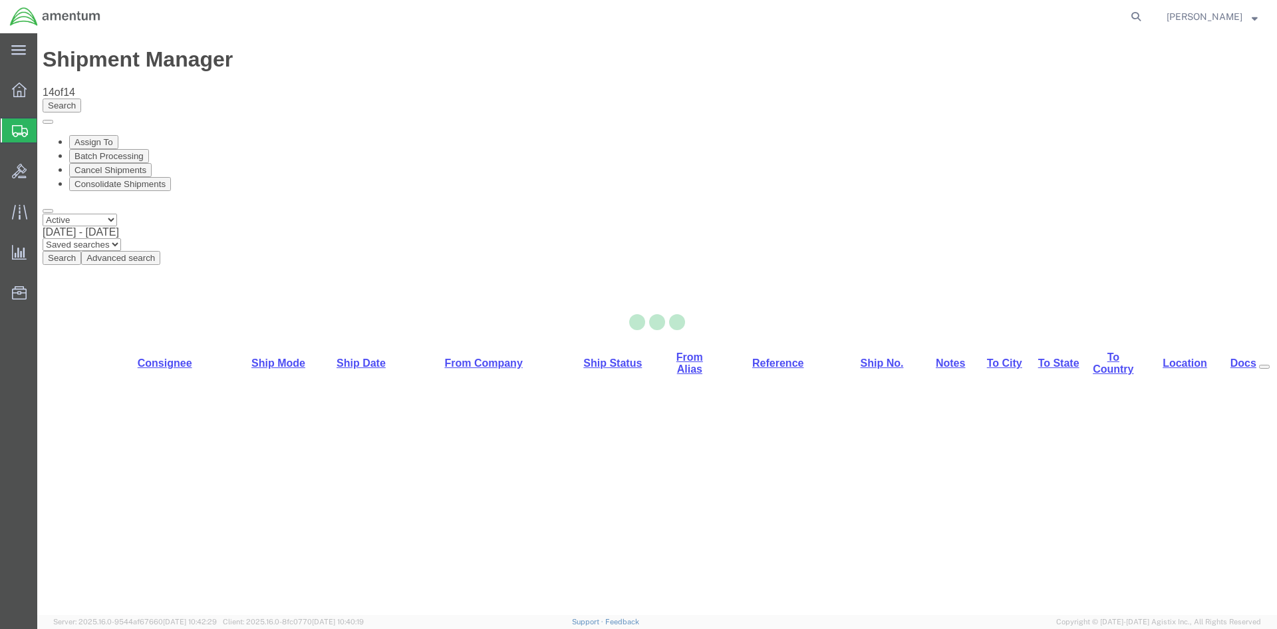
select select "42668"
select select "42679"
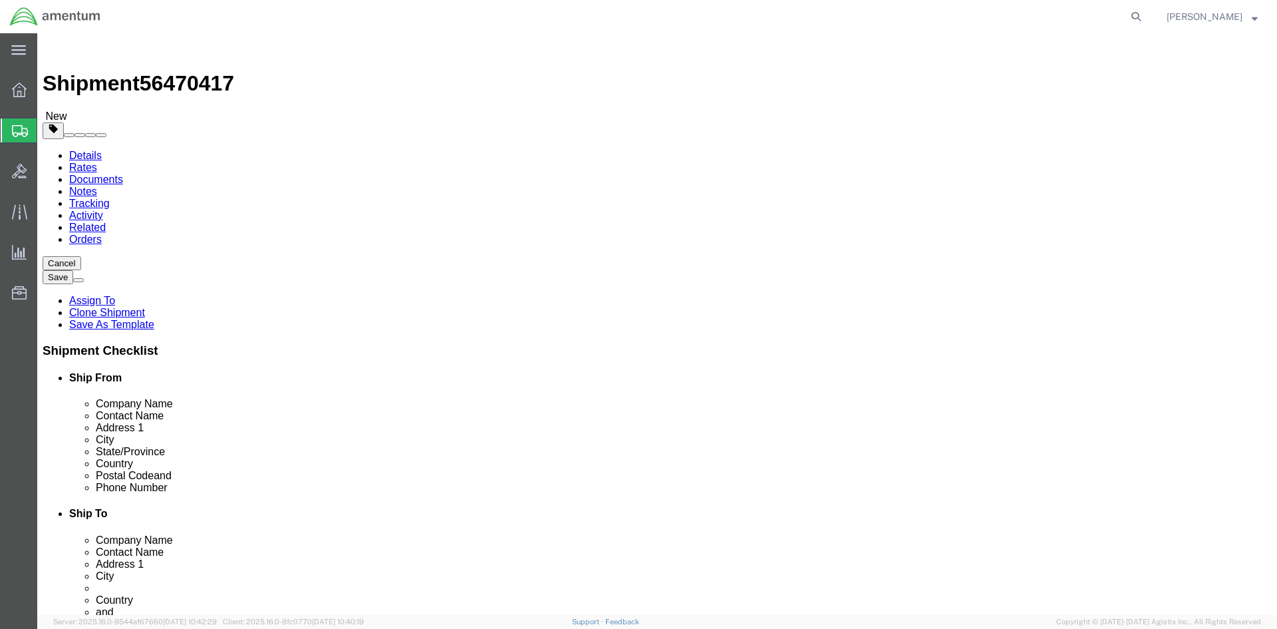
click icon
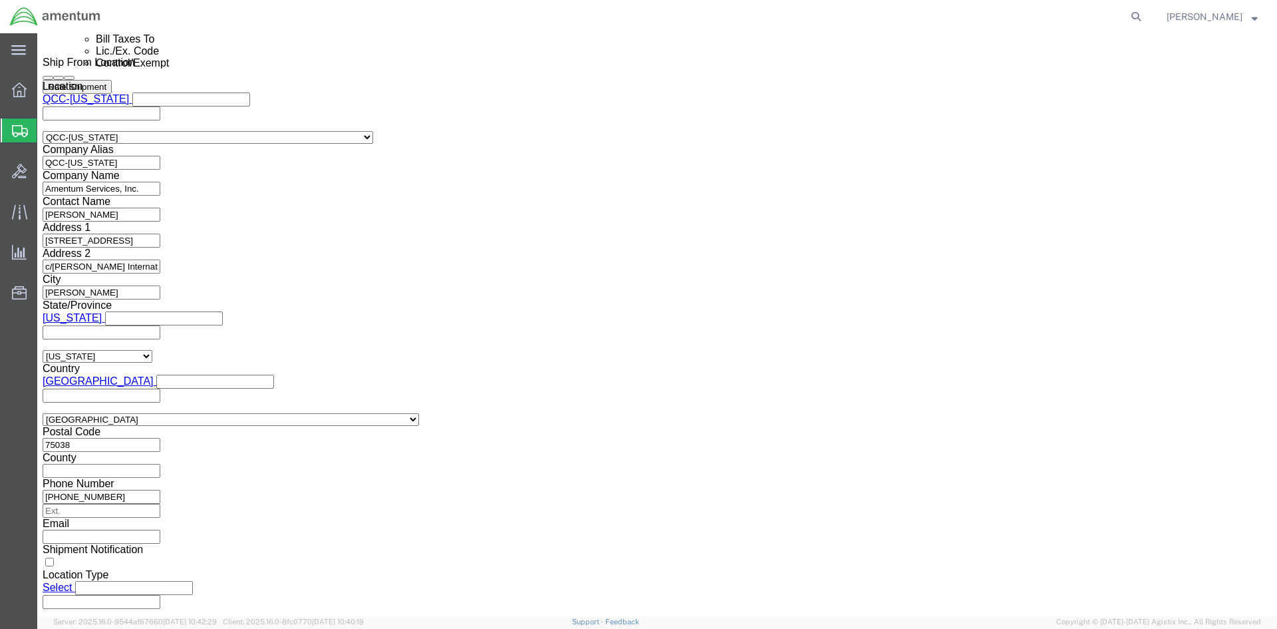
scroll to position [931, 0]
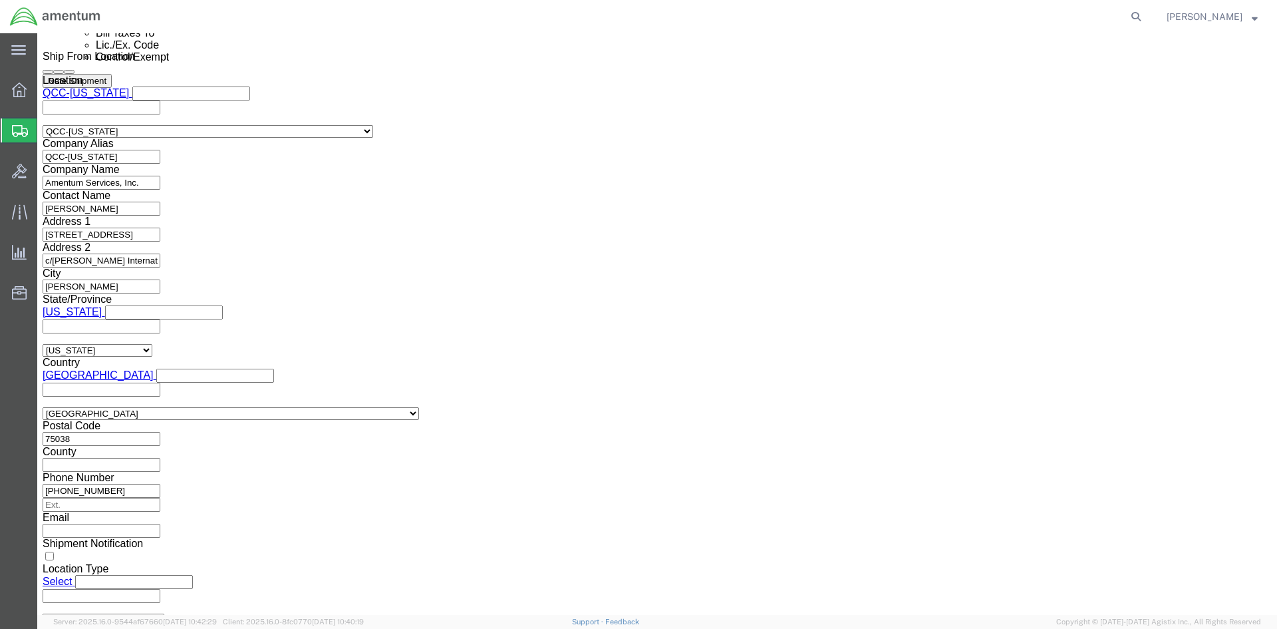
click select "Select AES-Direct EEI Carrier File EEI EEI Exempt"
select select "AESD"
click select "Select AES-Direct EEI Carrier File EEI EEI Exempt"
click button "Rate Shipment"
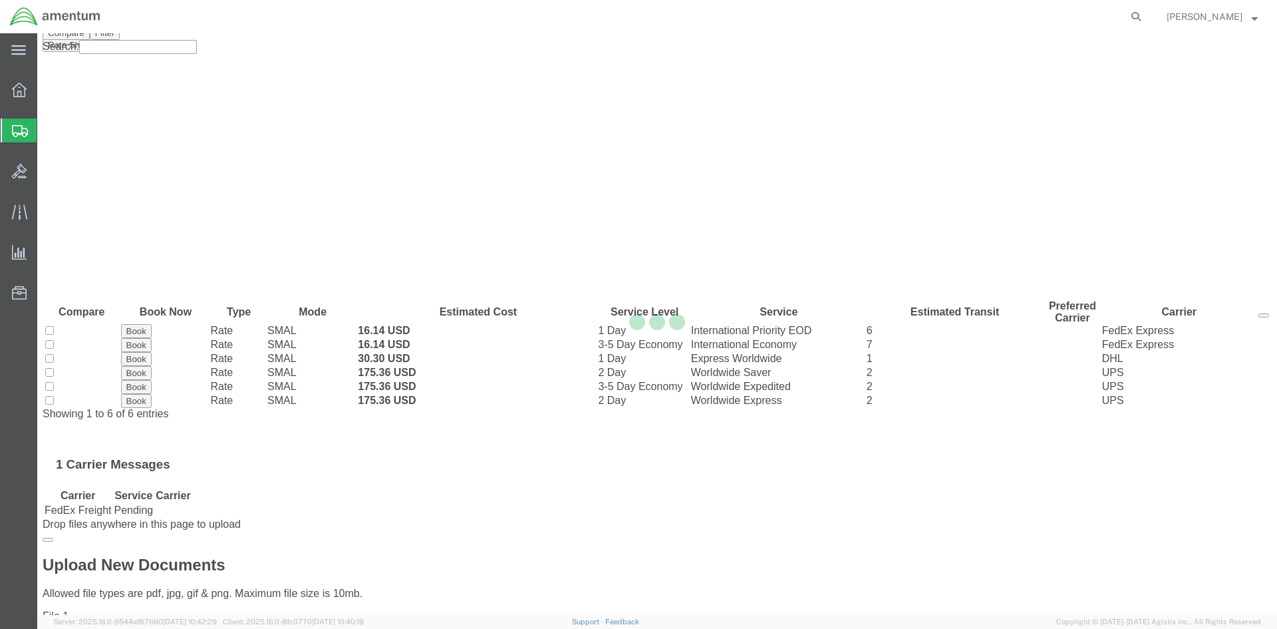
scroll to position [0, 0]
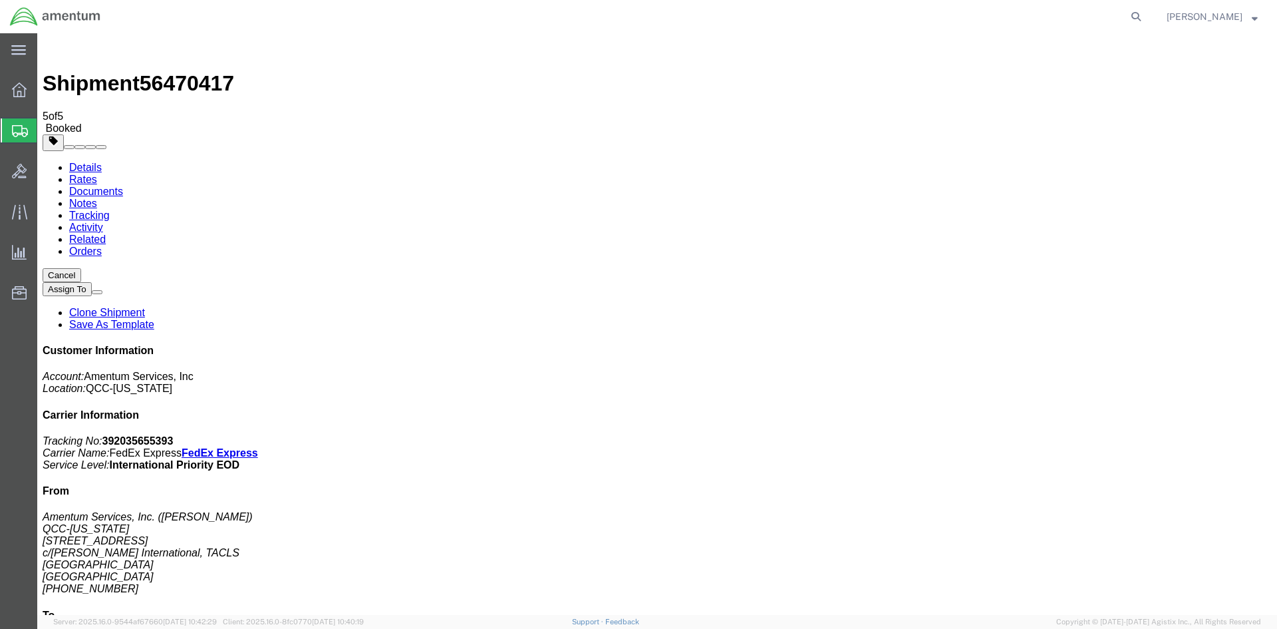
click at [24, 86] on icon at bounding box center [19, 89] width 15 height 15
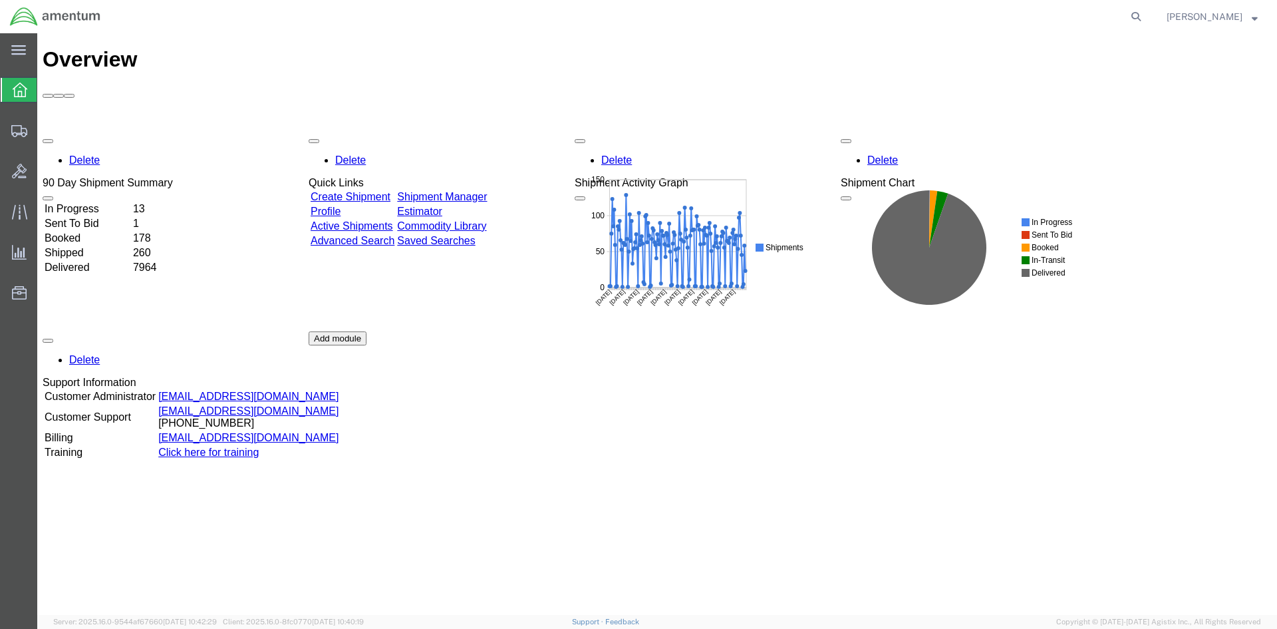
click at [464, 191] on link "Shipment Manager" at bounding box center [442, 196] width 90 height 11
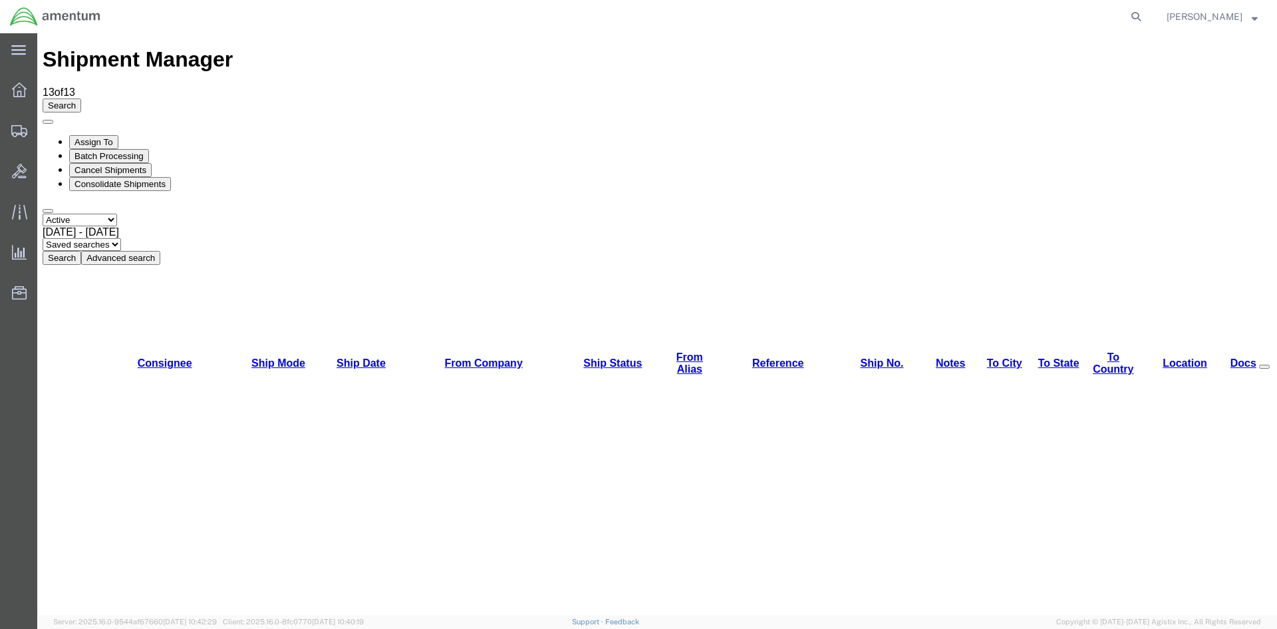
click at [81, 251] on button "Search" at bounding box center [62, 258] width 39 height 14
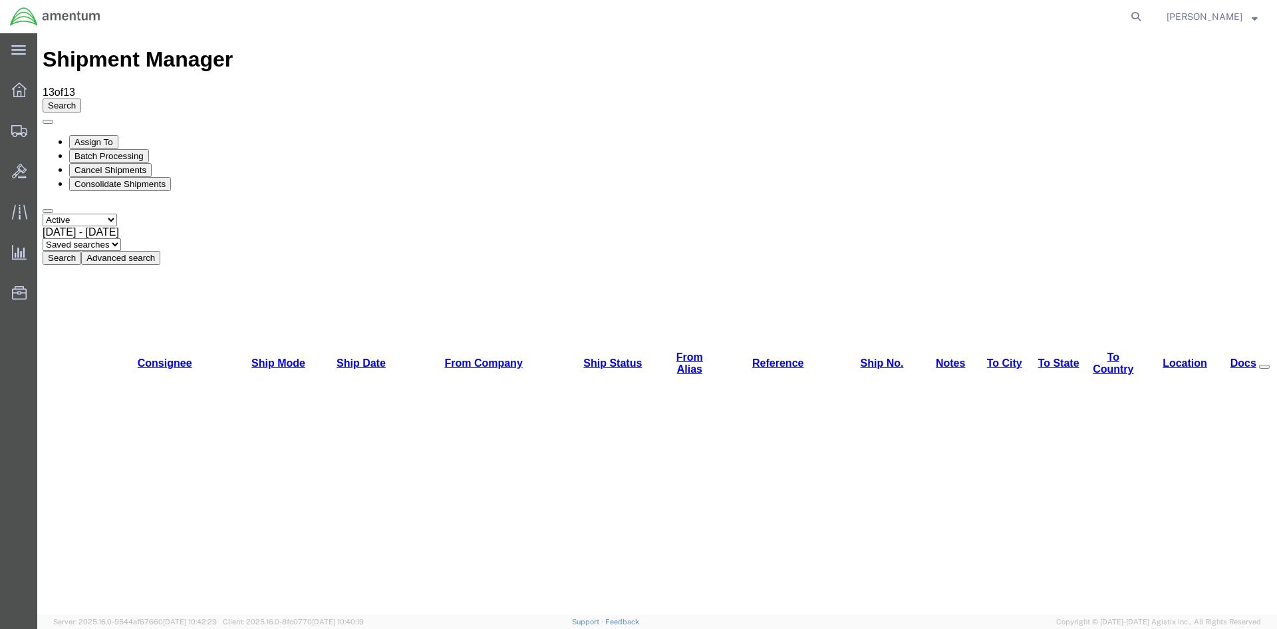
click at [81, 251] on button "Search" at bounding box center [62, 258] width 39 height 14
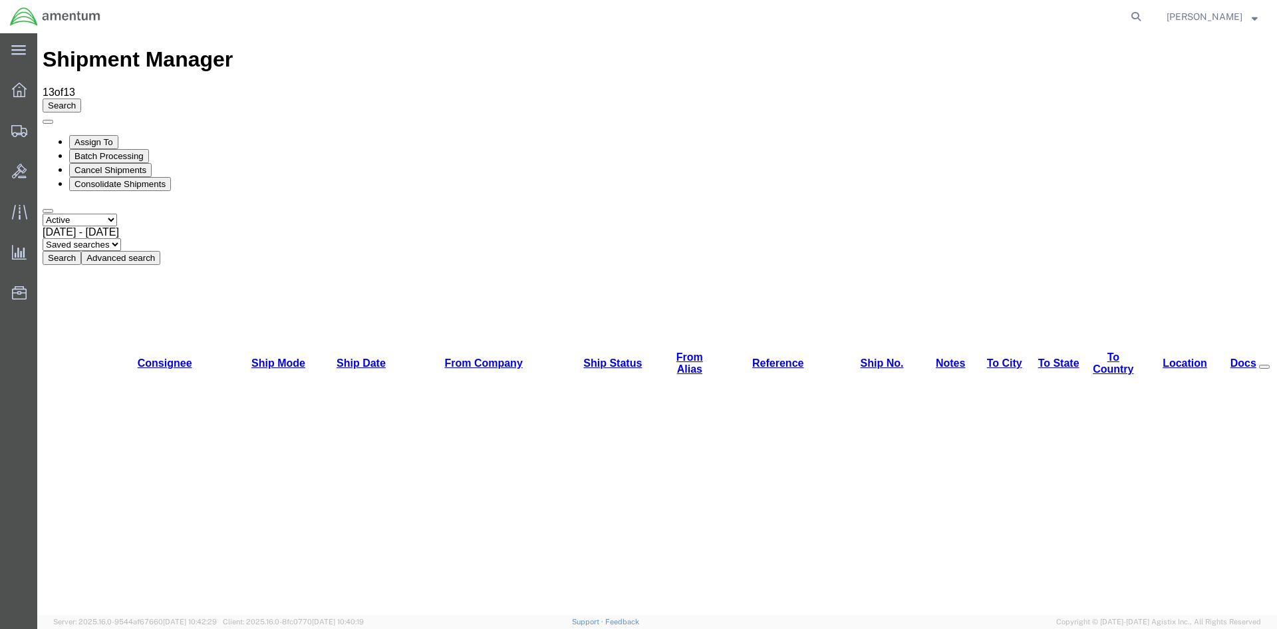
click at [81, 251] on button "Search" at bounding box center [62, 258] width 39 height 14
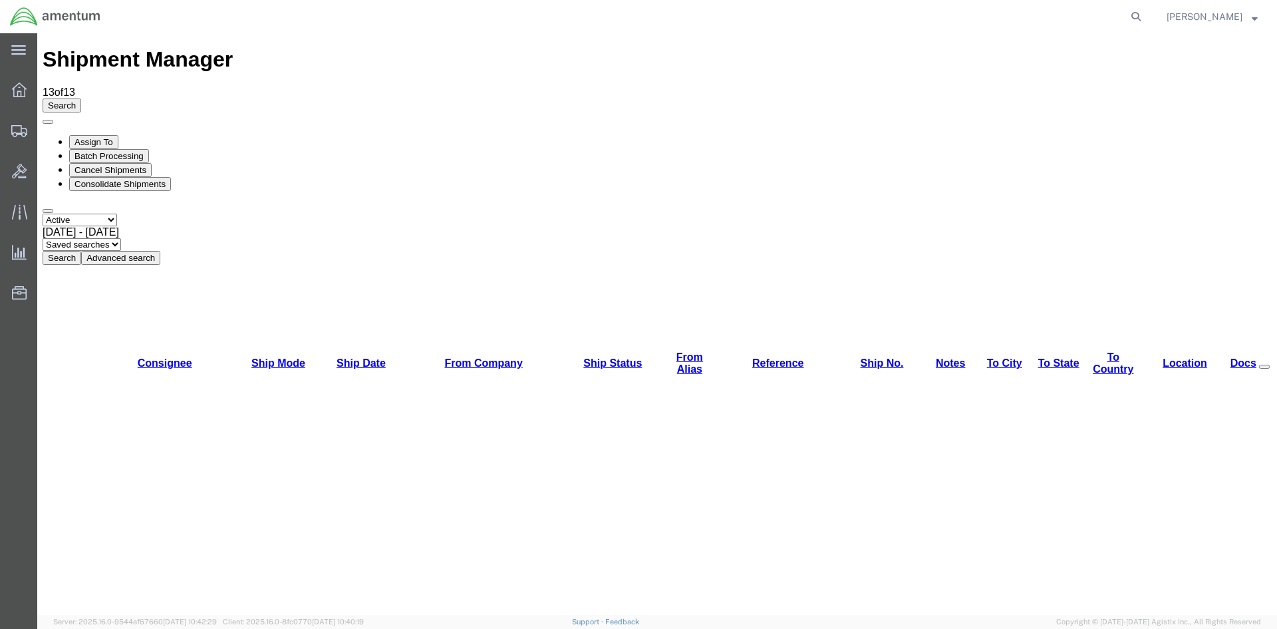
click at [81, 251] on button "Search" at bounding box center [62, 258] width 39 height 14
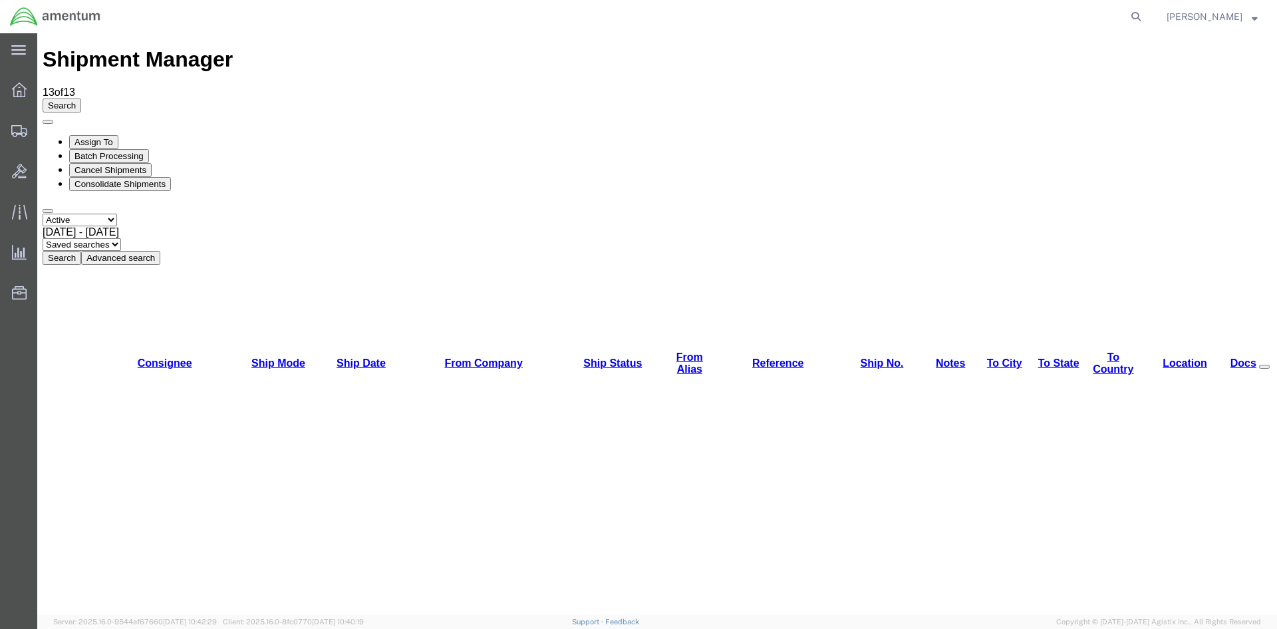
drag, startPoint x: 459, startPoint y: 124, endPoint x: 422, endPoint y: 90, distance: 50.8
click at [81, 251] on button "Search" at bounding box center [62, 258] width 39 height 14
drag, startPoint x: 439, startPoint y: 125, endPoint x: 402, endPoint y: 92, distance: 49.5
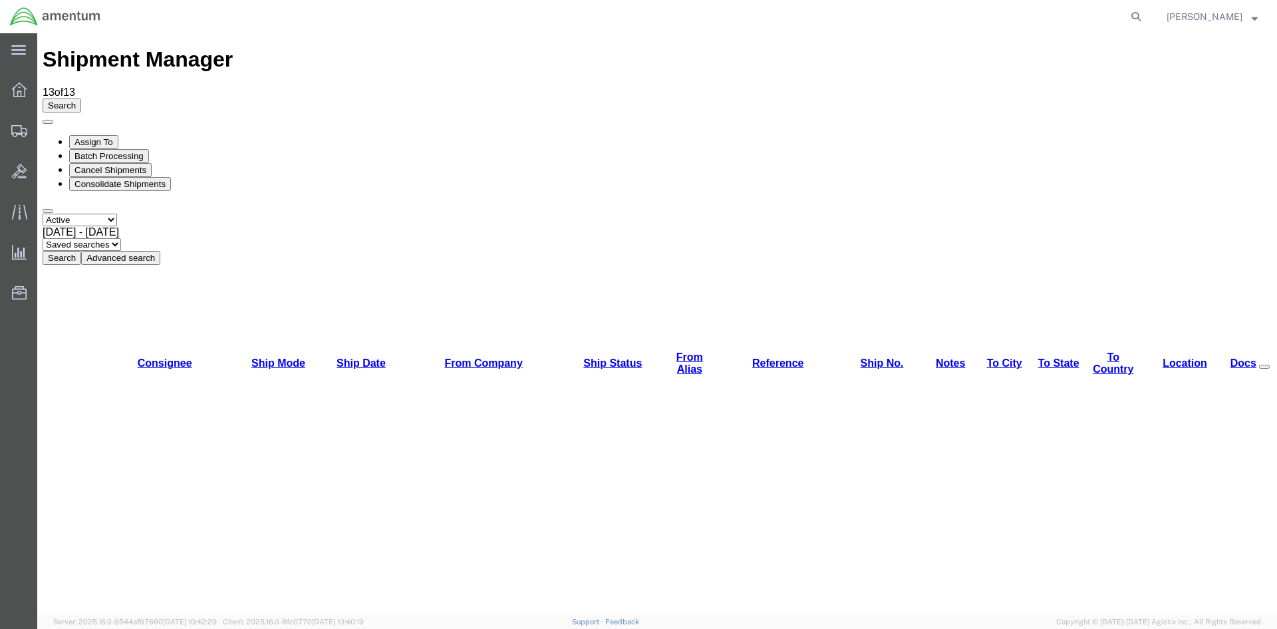
click at [81, 251] on button "Search" at bounding box center [62, 258] width 39 height 14
click at [46, 97] on span "Overview" at bounding box center [41, 90] width 9 height 27
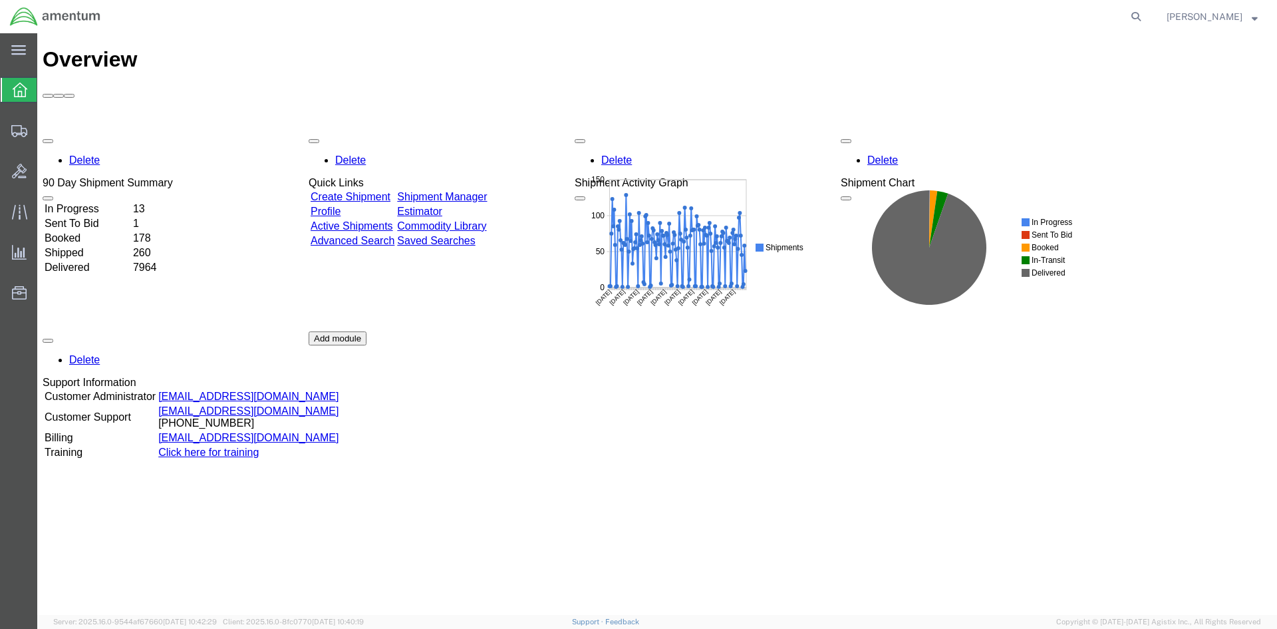
click at [472, 191] on link "Shipment Manager" at bounding box center [442, 196] width 90 height 11
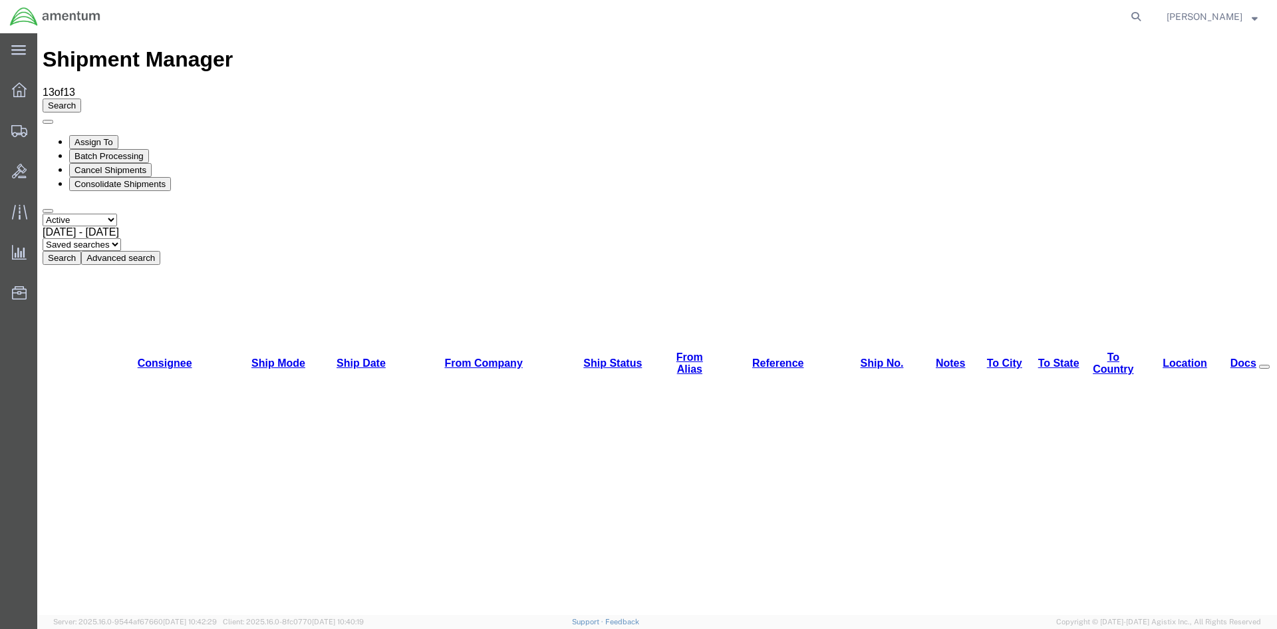
click at [81, 251] on button "Search" at bounding box center [62, 258] width 39 height 14
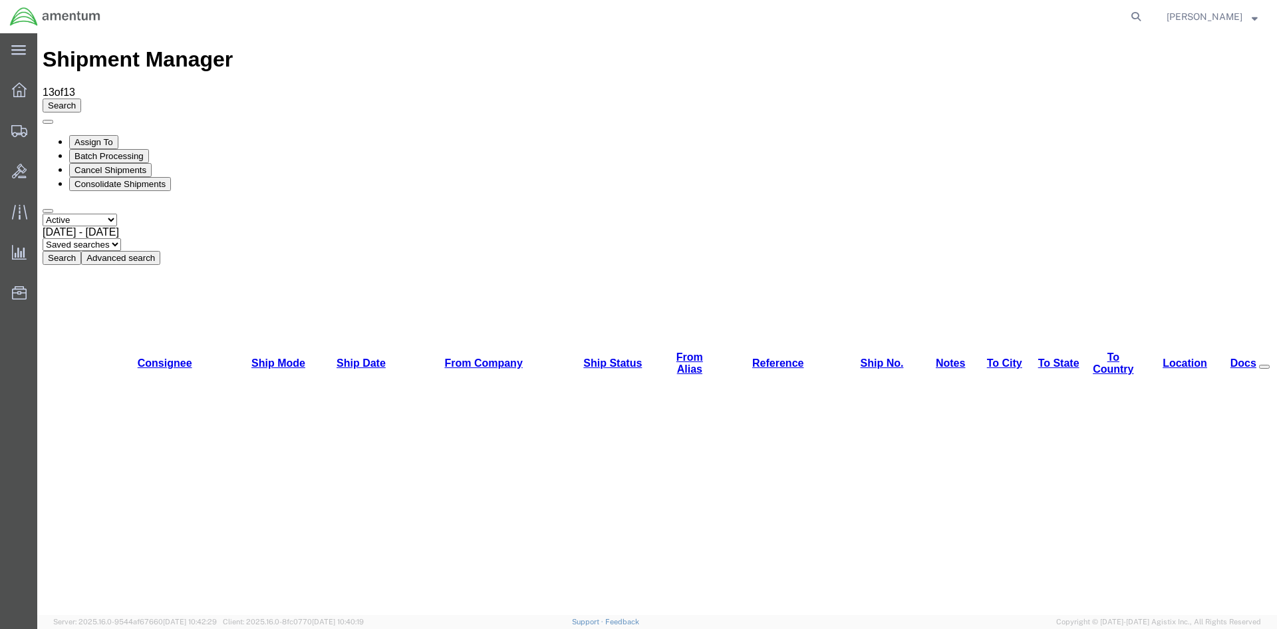
click at [81, 251] on button "Search" at bounding box center [62, 258] width 39 height 14
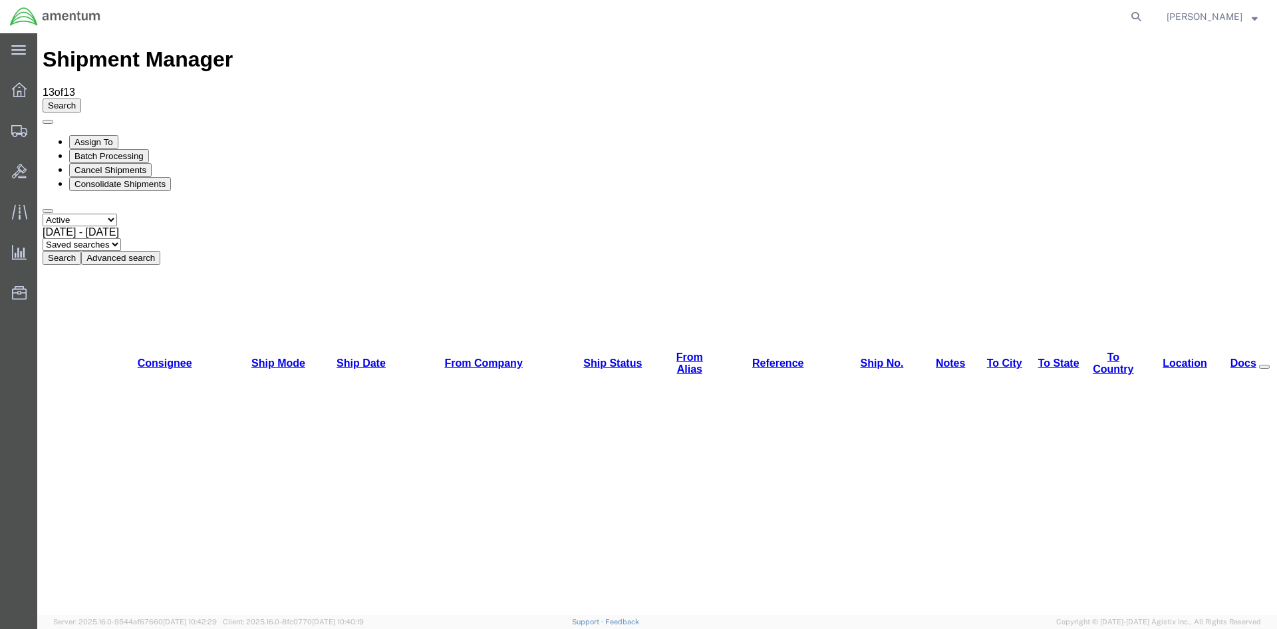
click at [81, 251] on button "Search" at bounding box center [62, 258] width 39 height 14
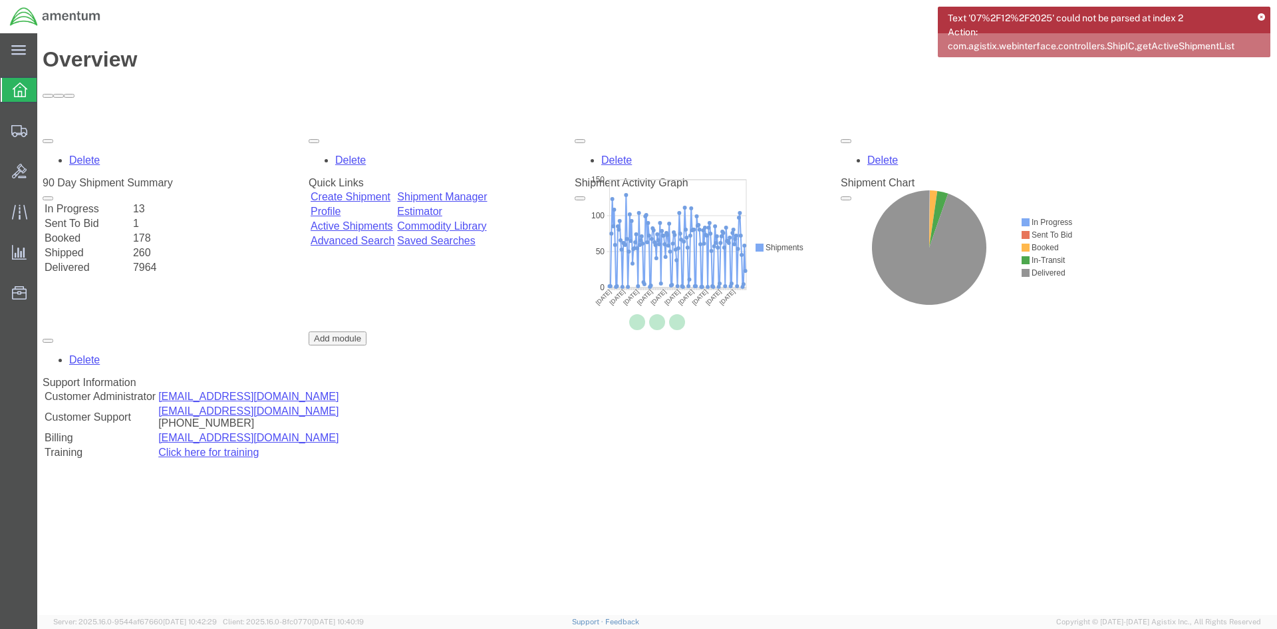
click at [471, 126] on div at bounding box center [657, 323] width 1240 height 581
click at [1261, 14] on icon at bounding box center [1261, 17] width 7 height 7
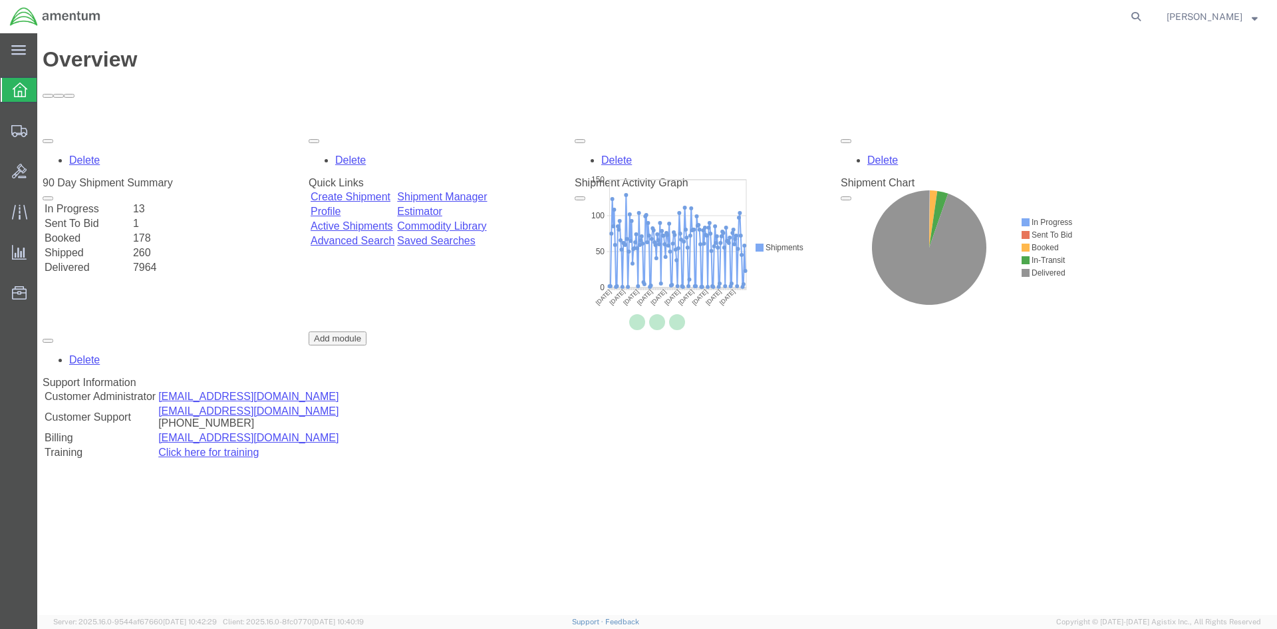
click at [488, 125] on div at bounding box center [657, 323] width 1240 height 581
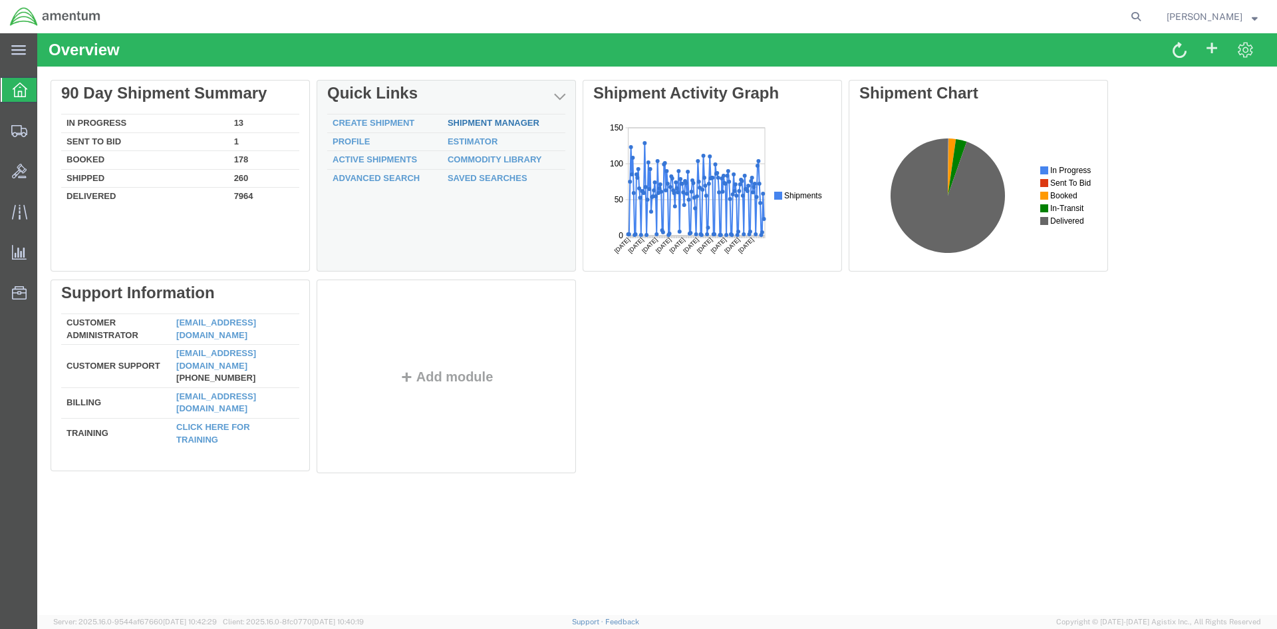
click at [490, 125] on link "Shipment Manager" at bounding box center [494, 123] width 92 height 10
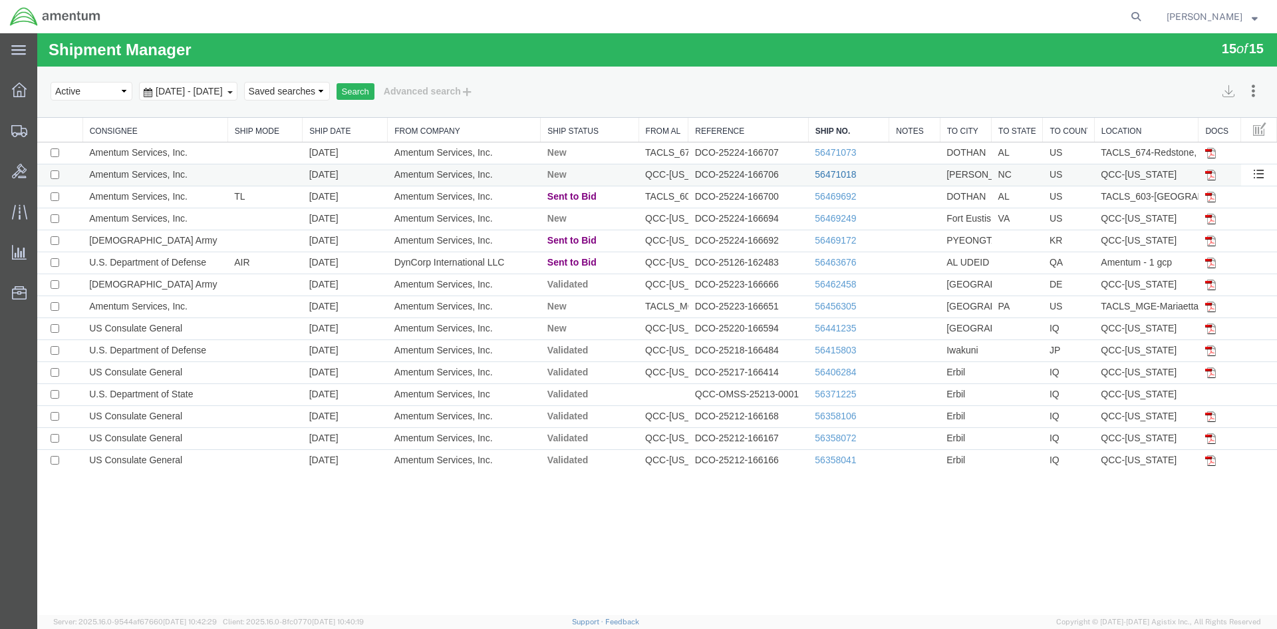
click at [847, 174] on link "56471018" at bounding box center [835, 174] width 41 height 11
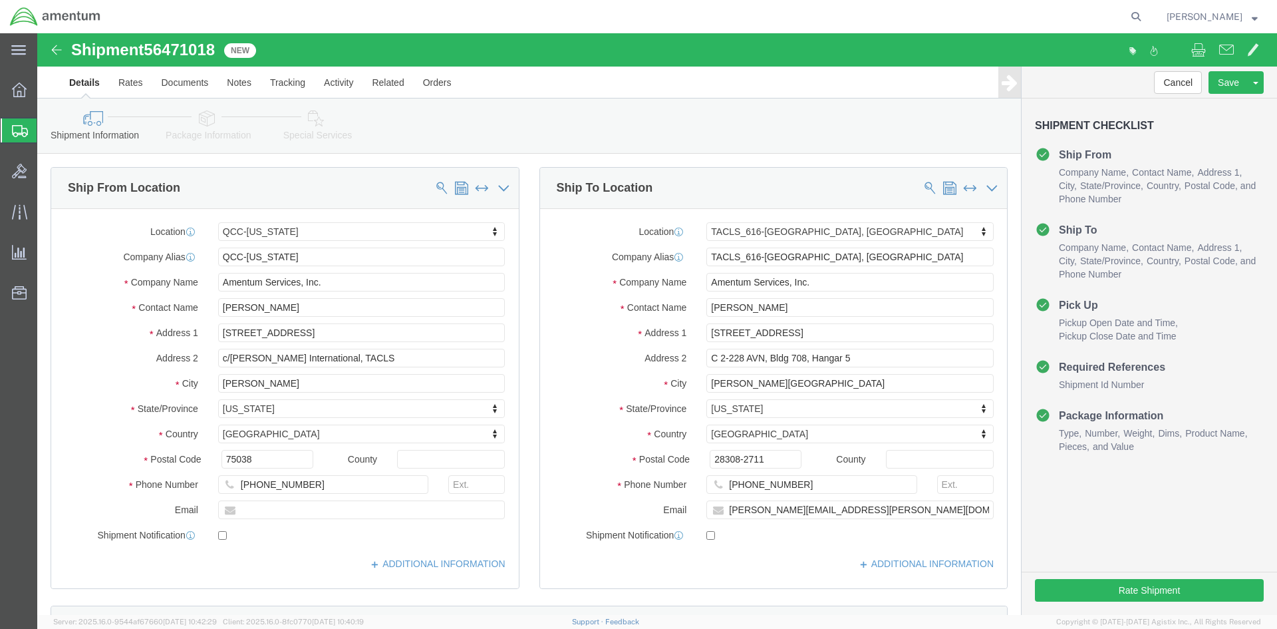
select select "42668"
select select "42712"
click button "Rate Shipment"
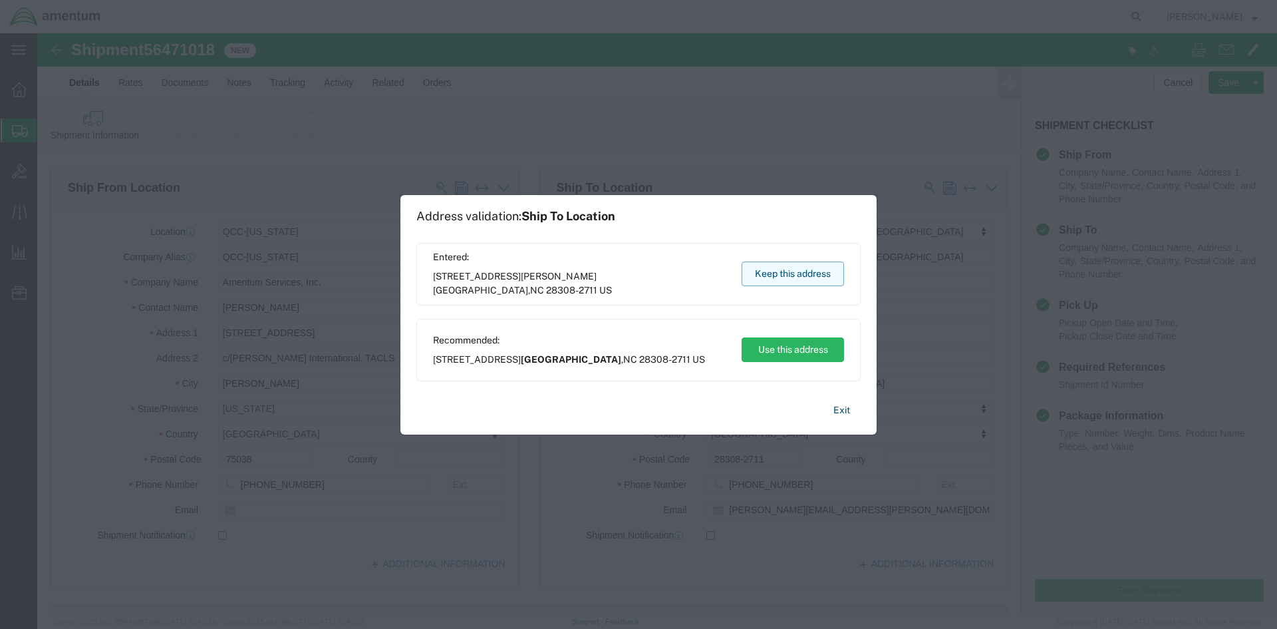
click at [814, 278] on button "Keep this address" at bounding box center [793, 273] width 102 height 25
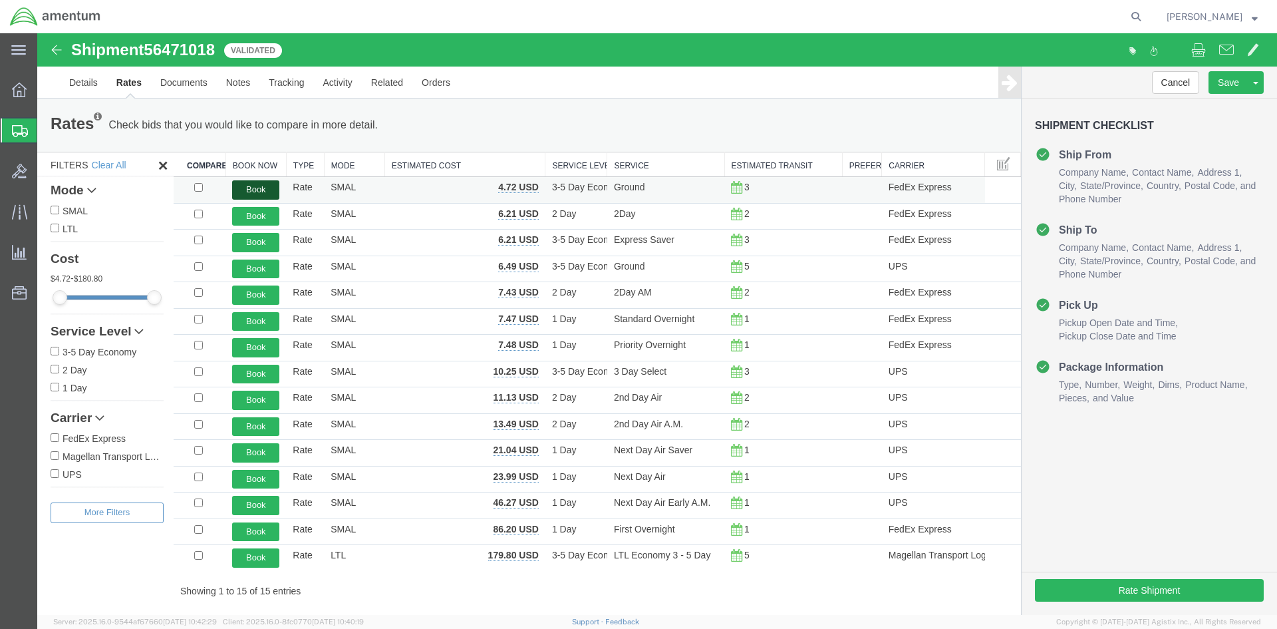
click at [252, 186] on button "Book" at bounding box center [255, 189] width 47 height 19
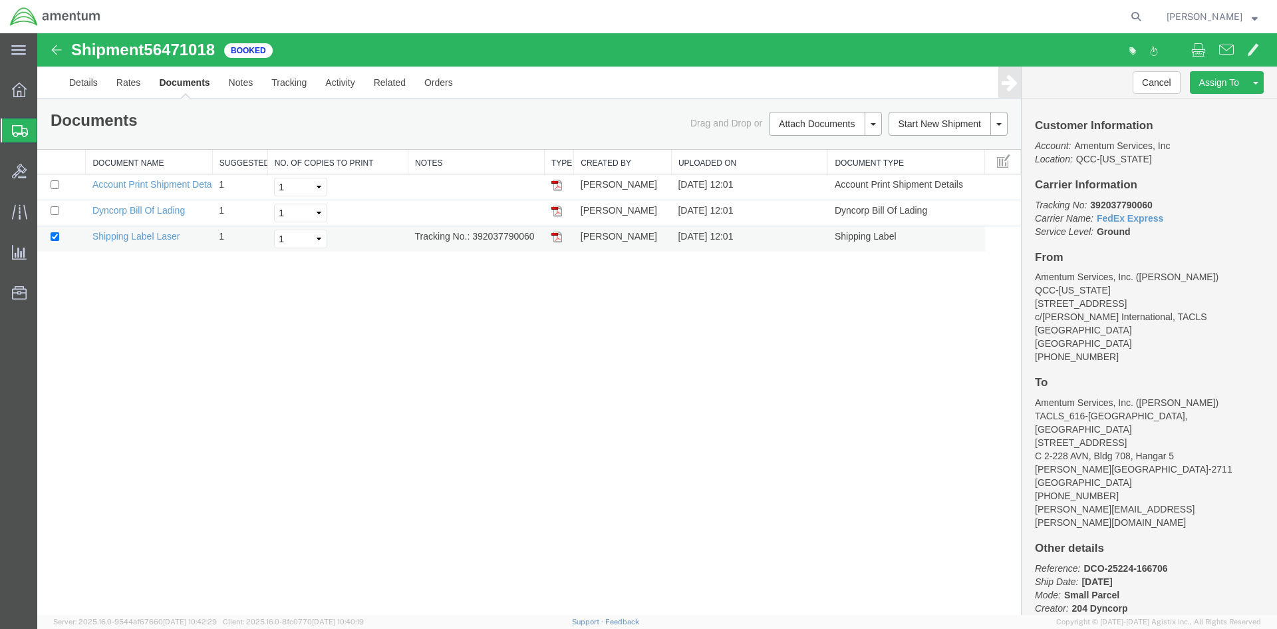
drag, startPoint x: 473, startPoint y: 234, endPoint x: 536, endPoint y: 239, distance: 63.4
click at [536, 239] on td "Tracking No.: 392037790060" at bounding box center [476, 239] width 136 height 26
copy td "392037790060"
drag, startPoint x: 554, startPoint y: 239, endPoint x: 57, endPoint y: 163, distance: 502.7
click at [553, 239] on img at bounding box center [557, 237] width 11 height 11
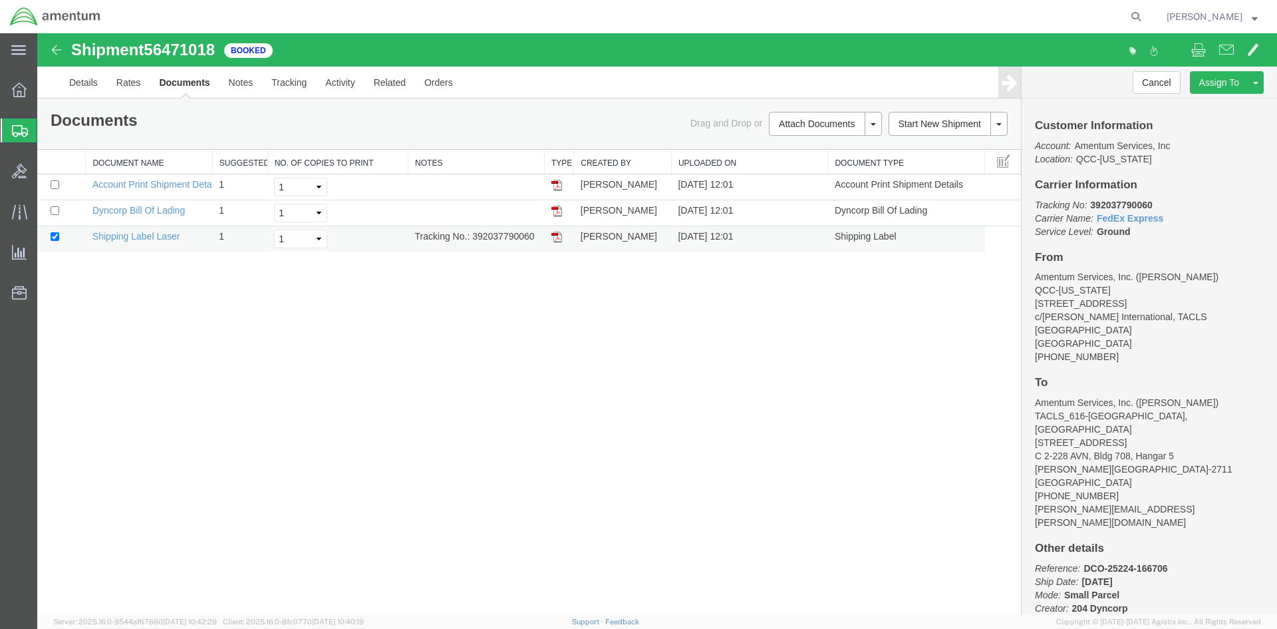
click at [557, 238] on img at bounding box center [557, 237] width 11 height 11
click at [46, 88] on span "Overview" at bounding box center [41, 90] width 9 height 27
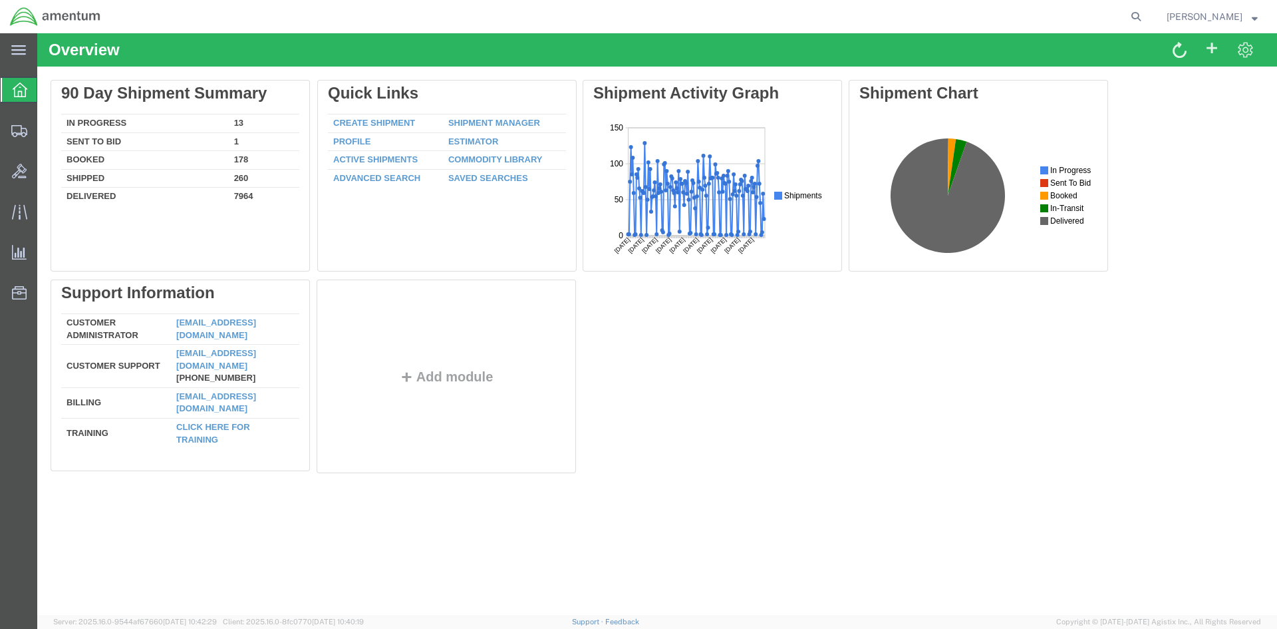
click at [504, 124] on div "Delete 90 Day Shipment Summary In Progress 13 Sent To Bid 1 Booked 178 Shipped …" at bounding box center [657, 279] width 1213 height 399
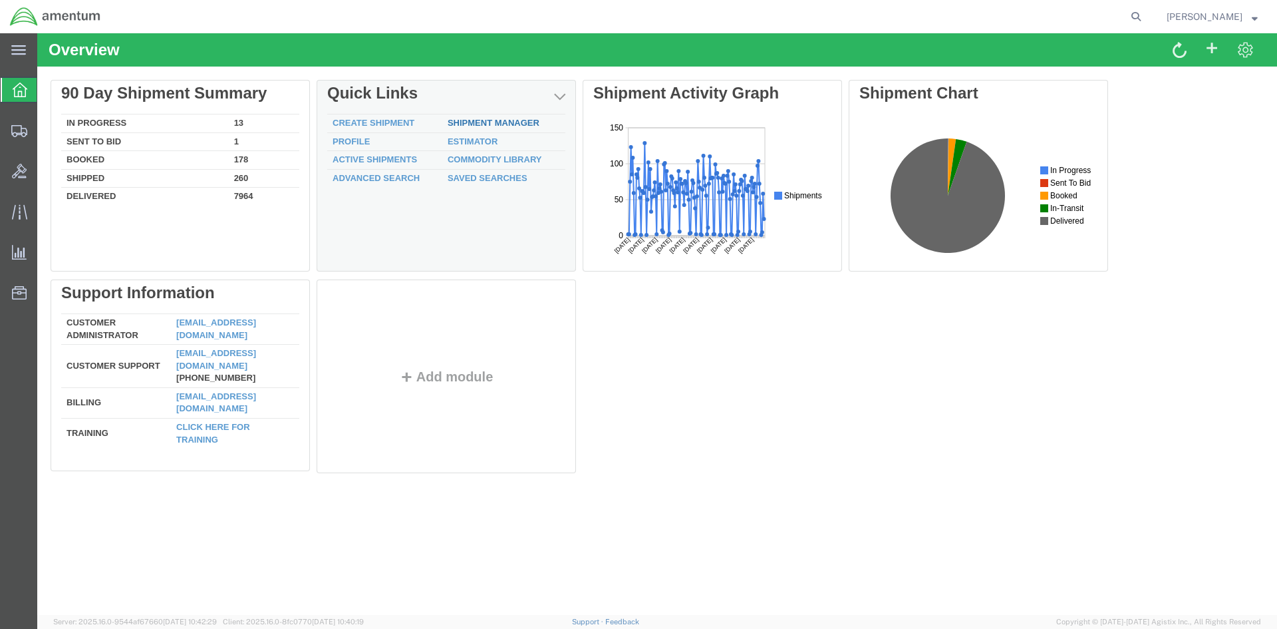
click at [502, 122] on link "Shipment Manager" at bounding box center [494, 123] width 92 height 10
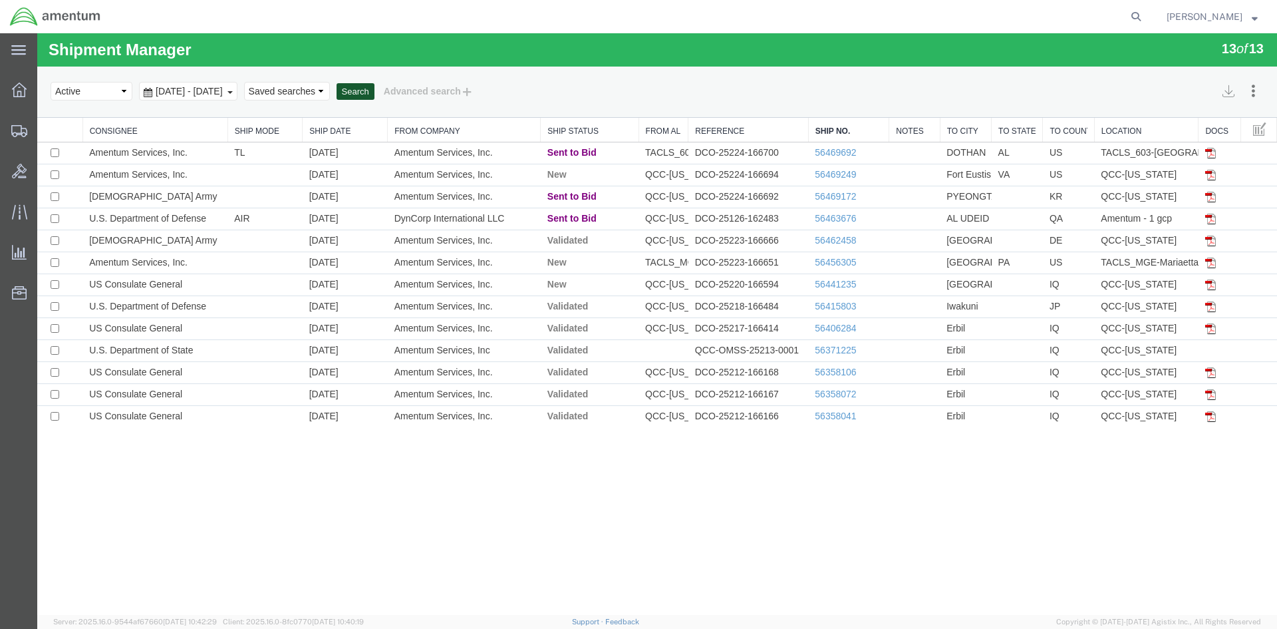
click at [375, 86] on button "Search" at bounding box center [356, 91] width 38 height 17
click at [375, 96] on button "Search" at bounding box center [356, 91] width 38 height 17
click at [375, 94] on button "Search" at bounding box center [356, 91] width 38 height 17
click at [46, 87] on span "Overview" at bounding box center [41, 90] width 9 height 27
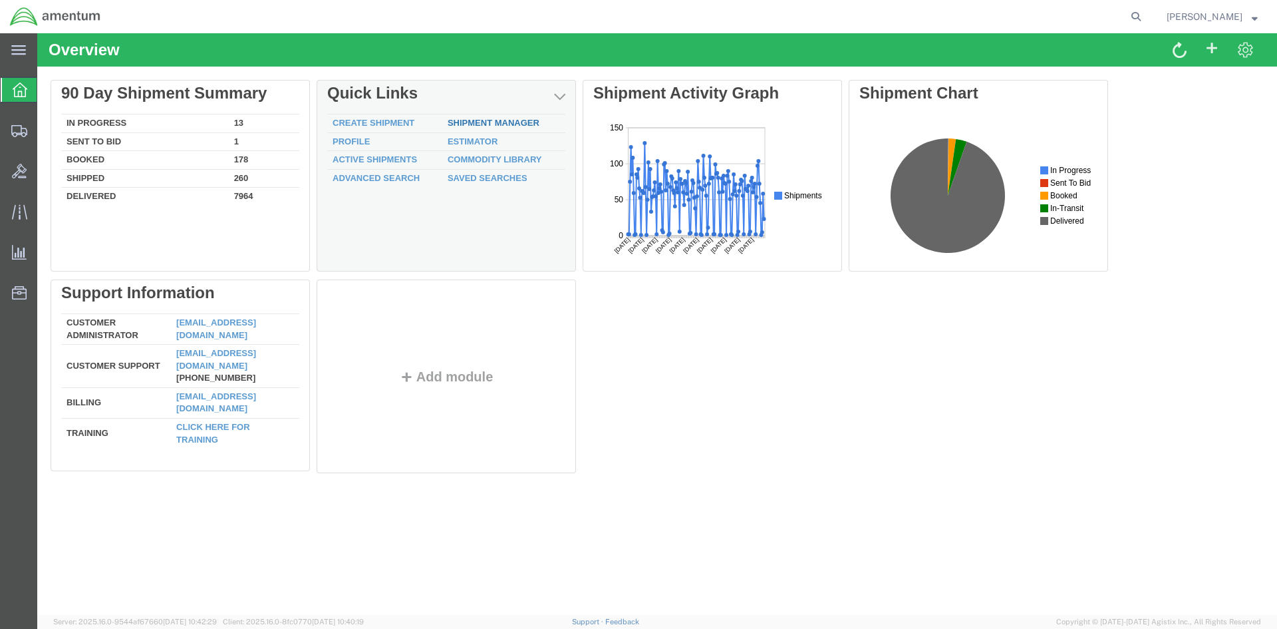
click at [482, 122] on link "Shipment Manager" at bounding box center [494, 123] width 92 height 10
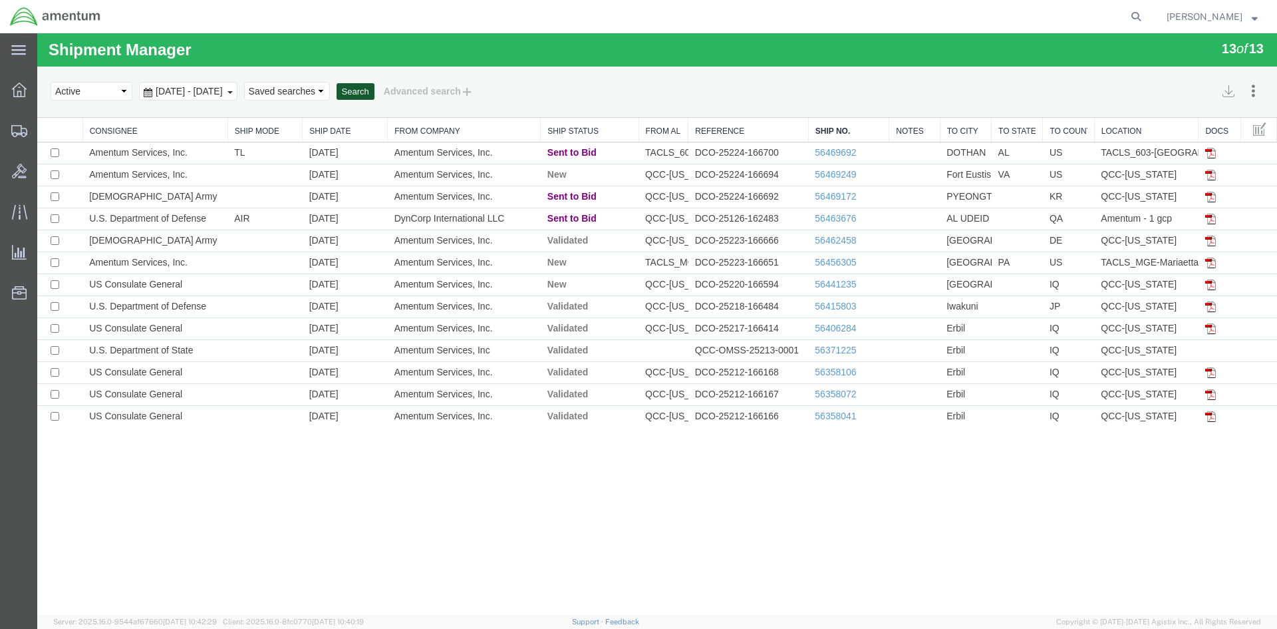
click at [375, 91] on button "Search" at bounding box center [356, 91] width 38 height 17
click at [375, 94] on button "Search" at bounding box center [356, 91] width 38 height 17
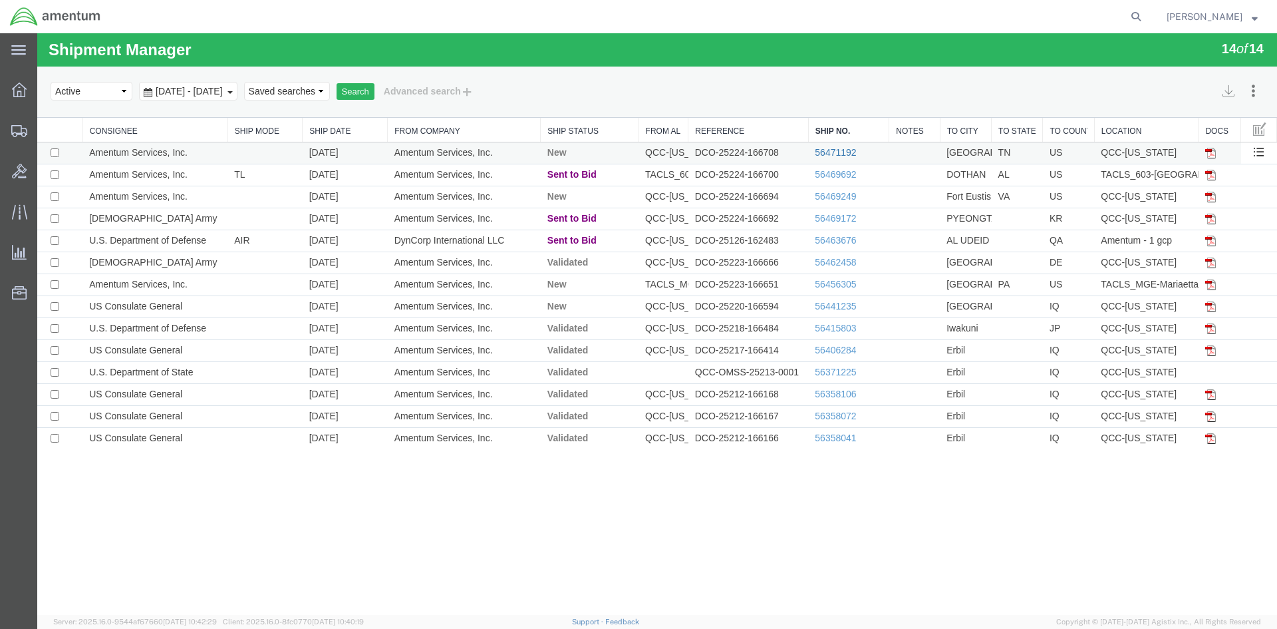
click at [844, 154] on link "56471192" at bounding box center [835, 152] width 41 height 11
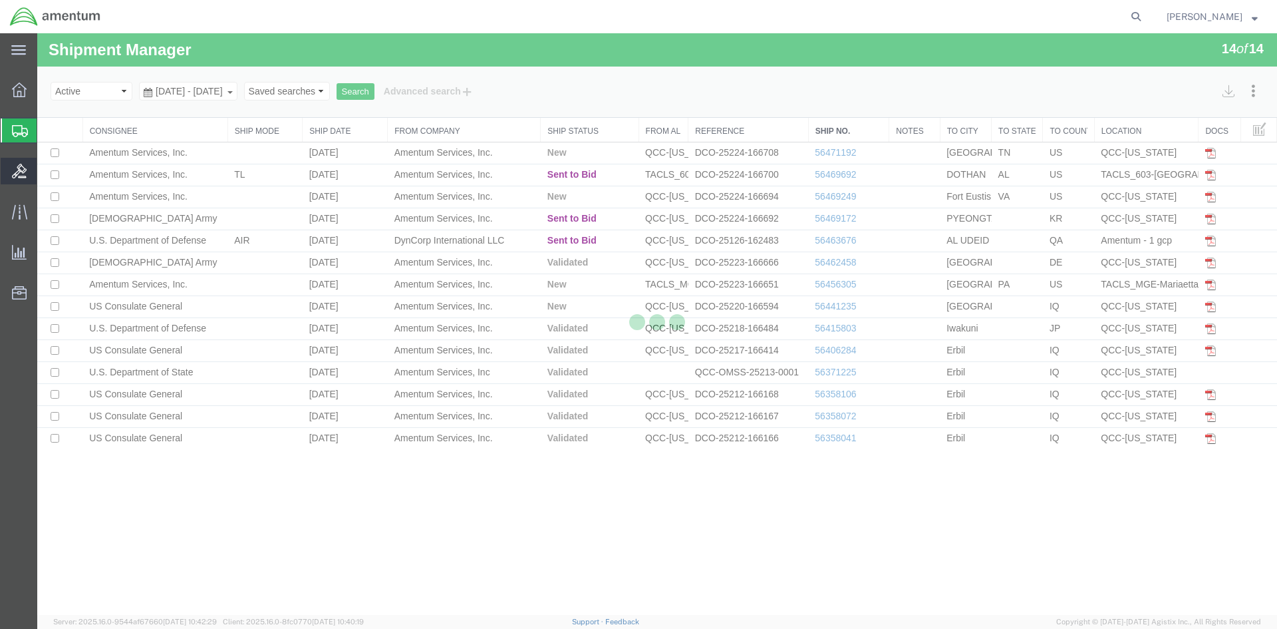
select select "42668"
select select "42726"
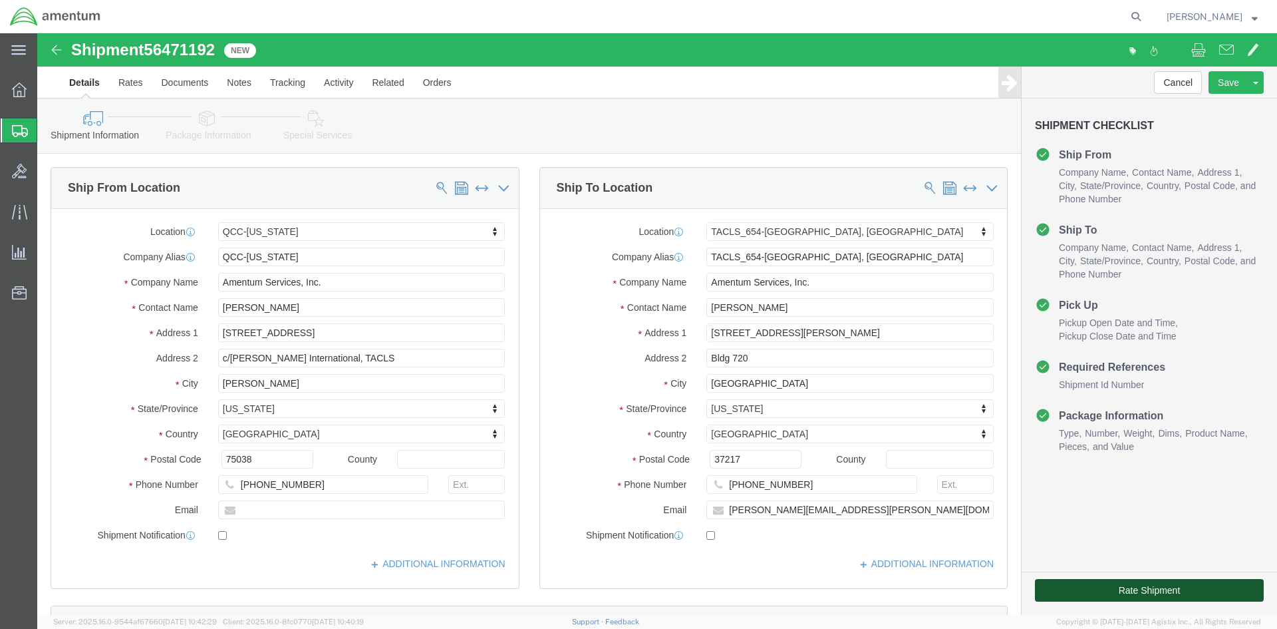
click button "Rate Shipment"
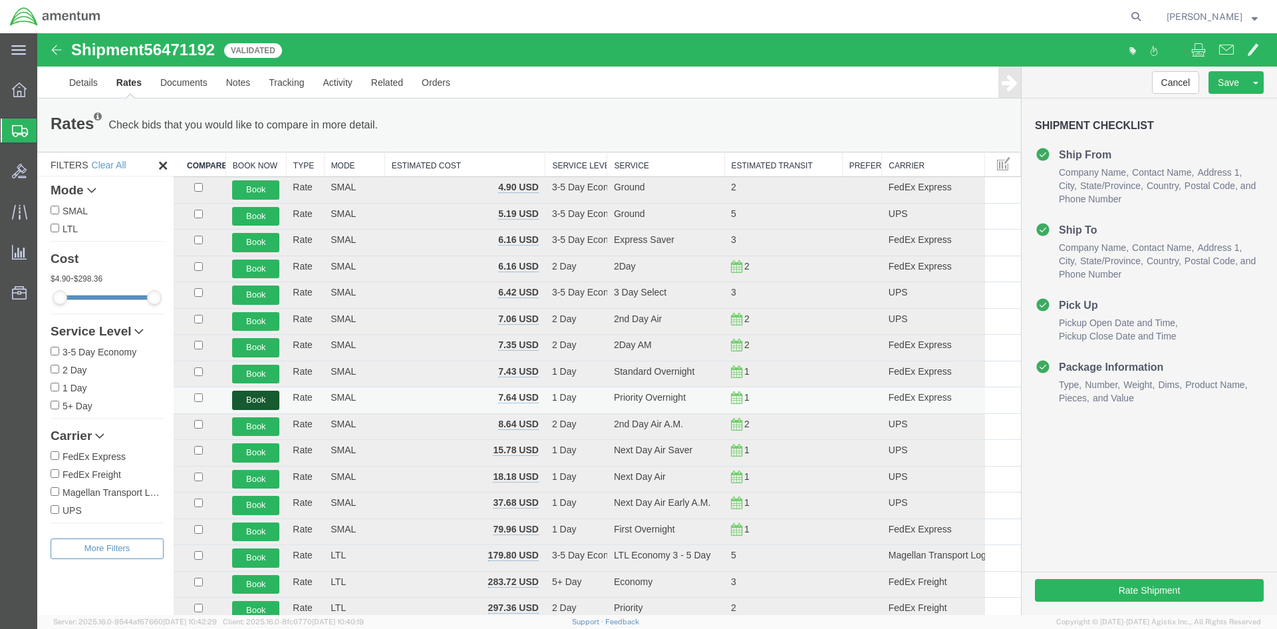
click at [271, 402] on button "Book" at bounding box center [255, 400] width 47 height 19
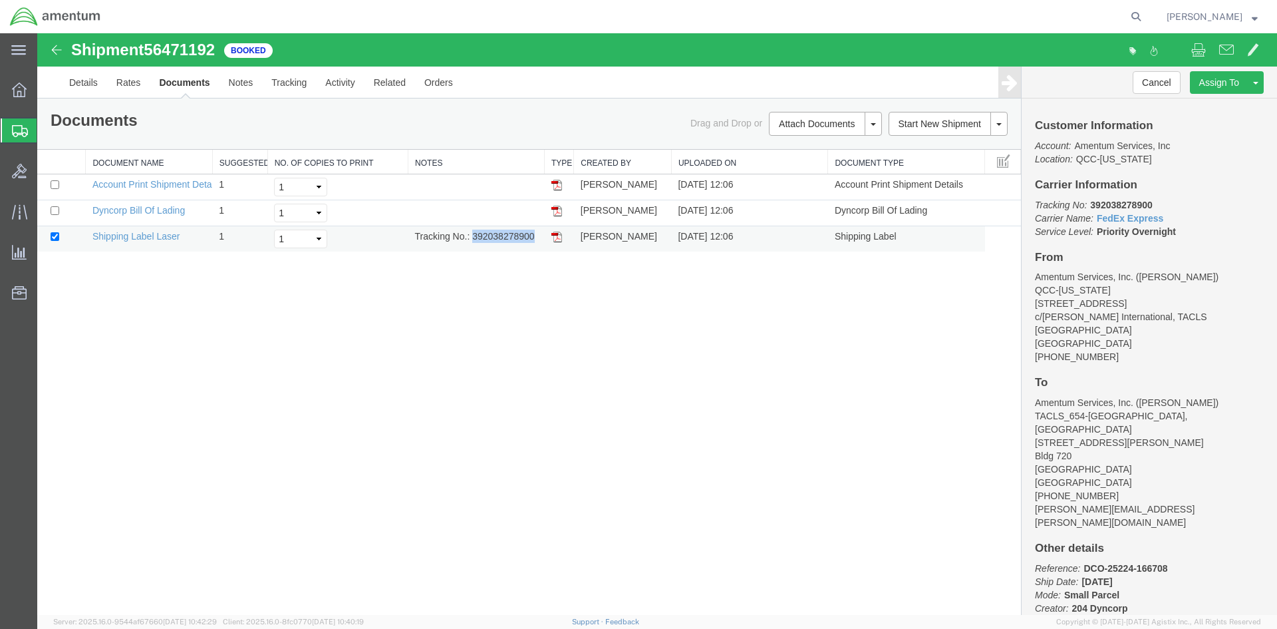
drag, startPoint x: 472, startPoint y: 236, endPoint x: 534, endPoint y: 240, distance: 62.7
click at [534, 240] on td "Tracking No.: 392038278900" at bounding box center [476, 239] width 136 height 26
copy td "392038278900"
drag, startPoint x: 557, startPoint y: 238, endPoint x: 60, endPoint y: 344, distance: 508.1
click at [557, 238] on img at bounding box center [557, 237] width 11 height 11
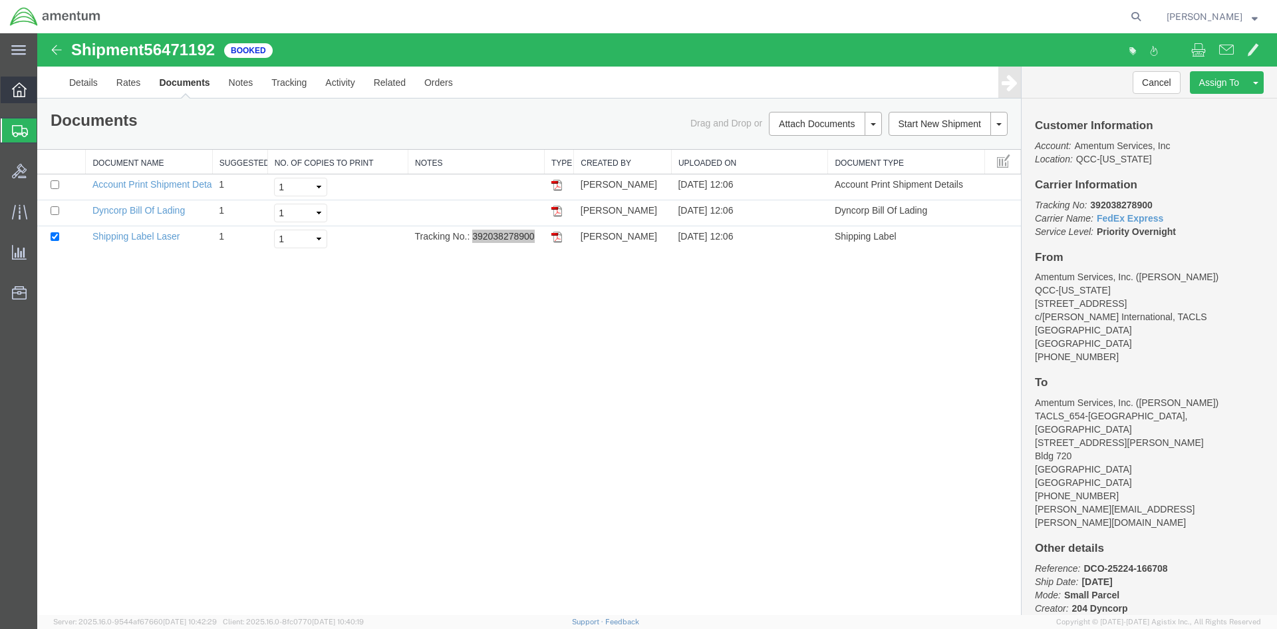
drag, startPoint x: 63, startPoint y: 94, endPoint x: 7, endPoint y: 82, distance: 57.8
click at [46, 92] on span "Overview" at bounding box center [41, 90] width 9 height 27
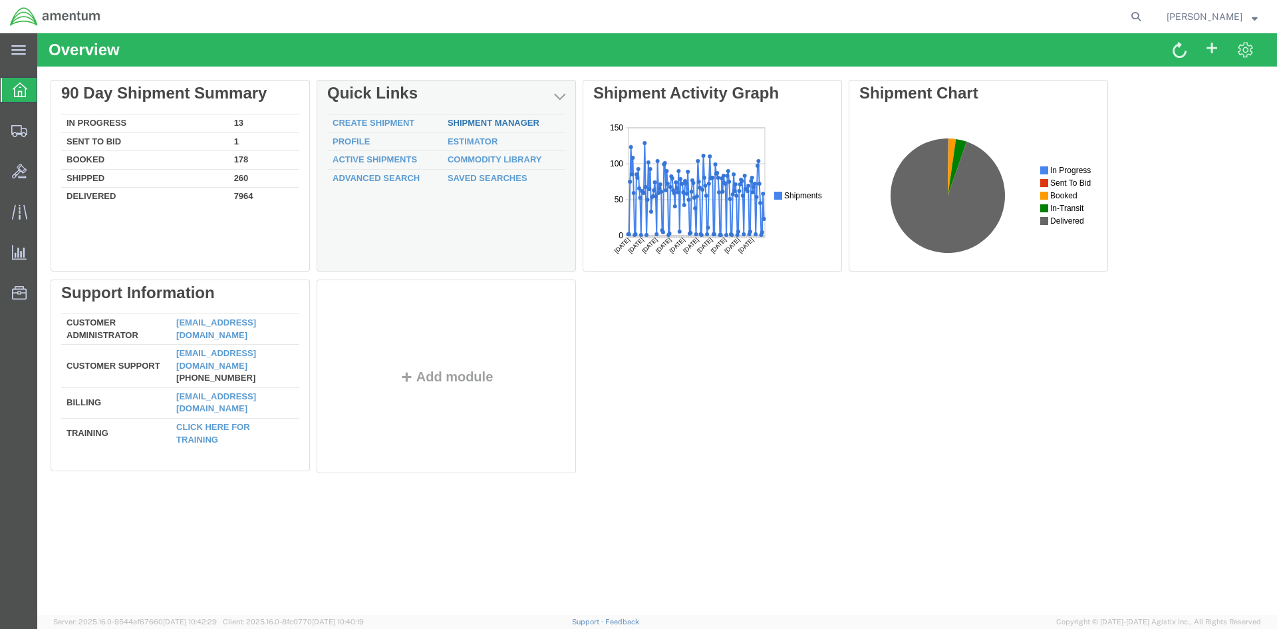
click at [476, 122] on link "Shipment Manager" at bounding box center [494, 123] width 92 height 10
